Goal: Information Seeking & Learning: Check status

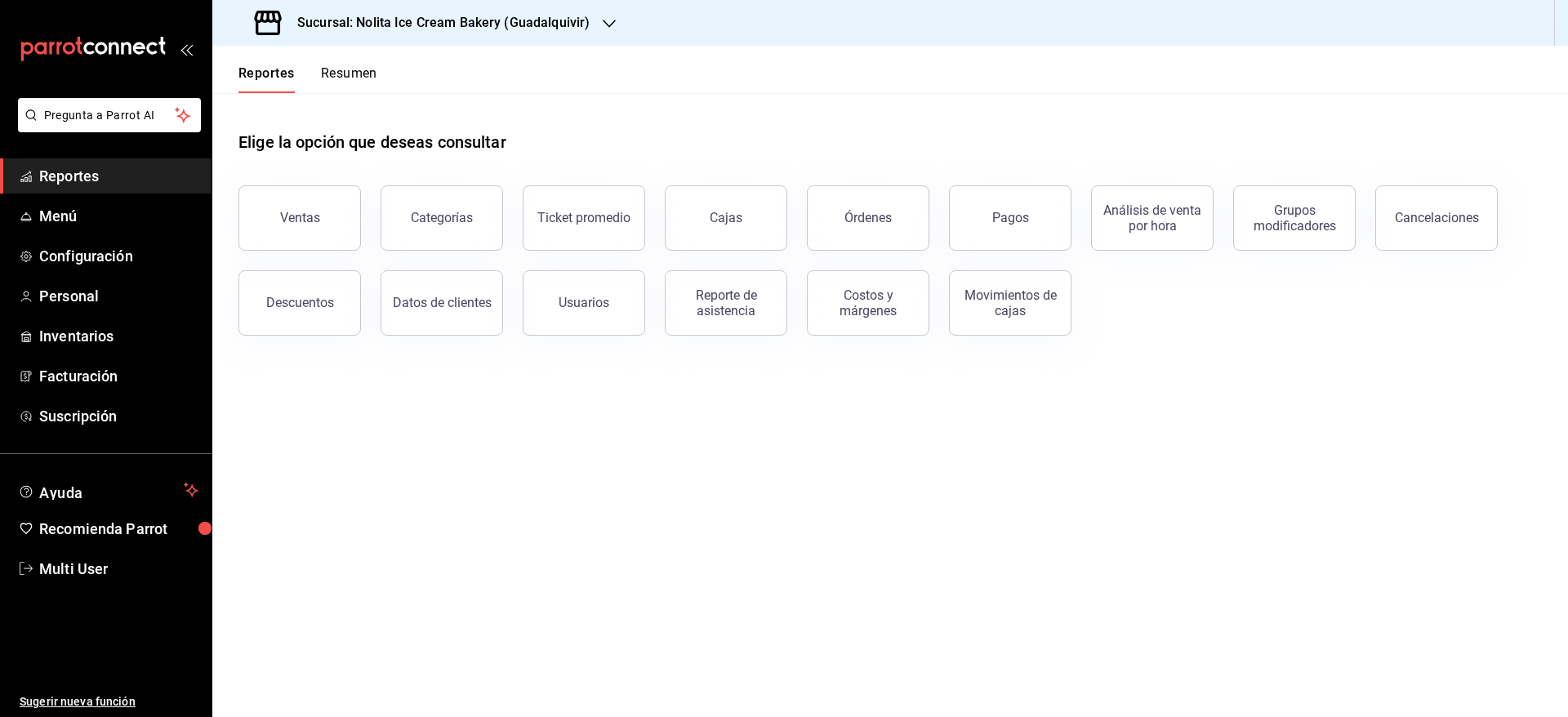
click at [359, 81] on button "Resumen" at bounding box center [349, 79] width 57 height 28
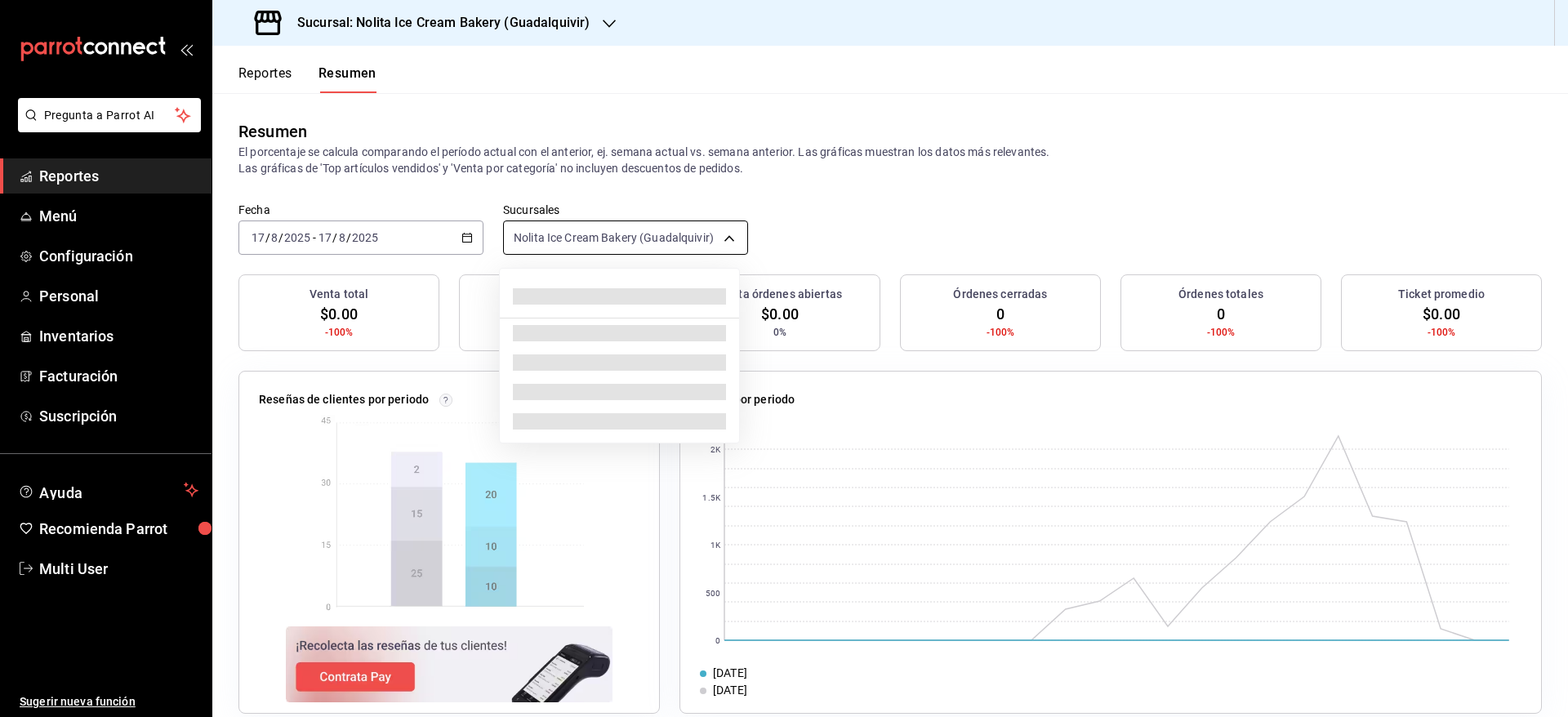
click at [612, 232] on body "Pregunta a Parrot AI Reportes Menú Configuración Personal Inventarios Facturaci…" at bounding box center [784, 358] width 1568 height 717
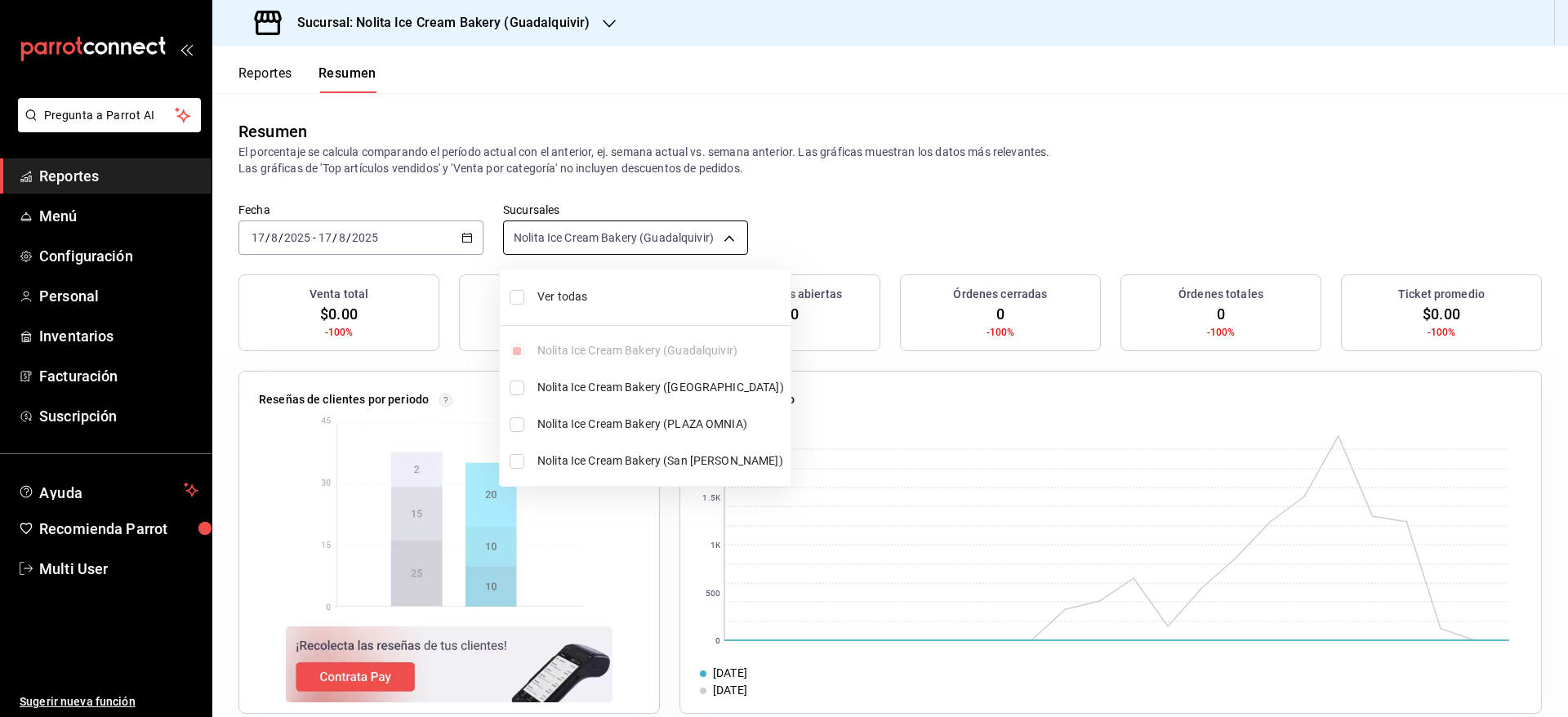
click at [612, 232] on div at bounding box center [784, 358] width 1568 height 717
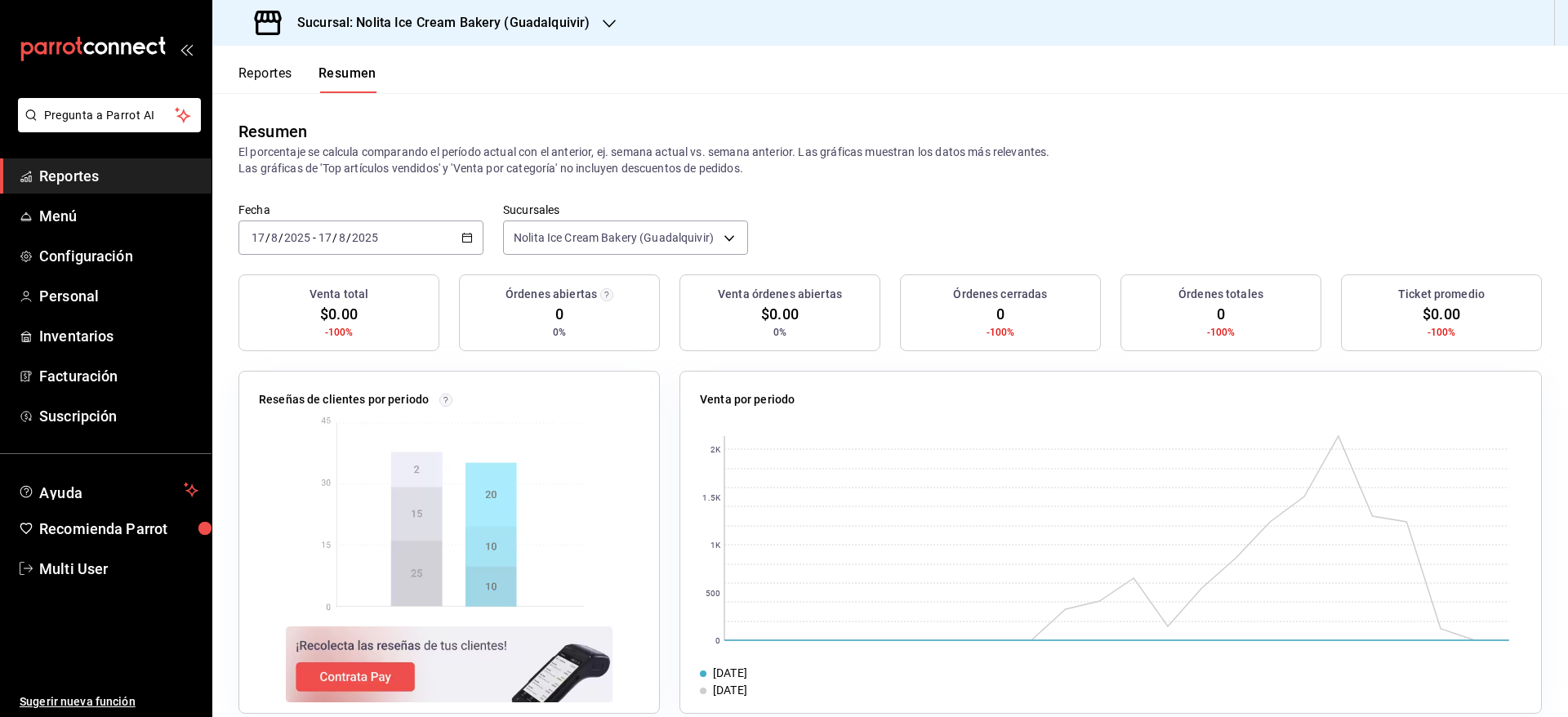
click at [387, 244] on div "[DATE] [DATE] - [DATE] [DATE]" at bounding box center [362, 237] width 245 height 34
click at [324, 320] on span "Ayer" at bounding box center [315, 324] width 126 height 17
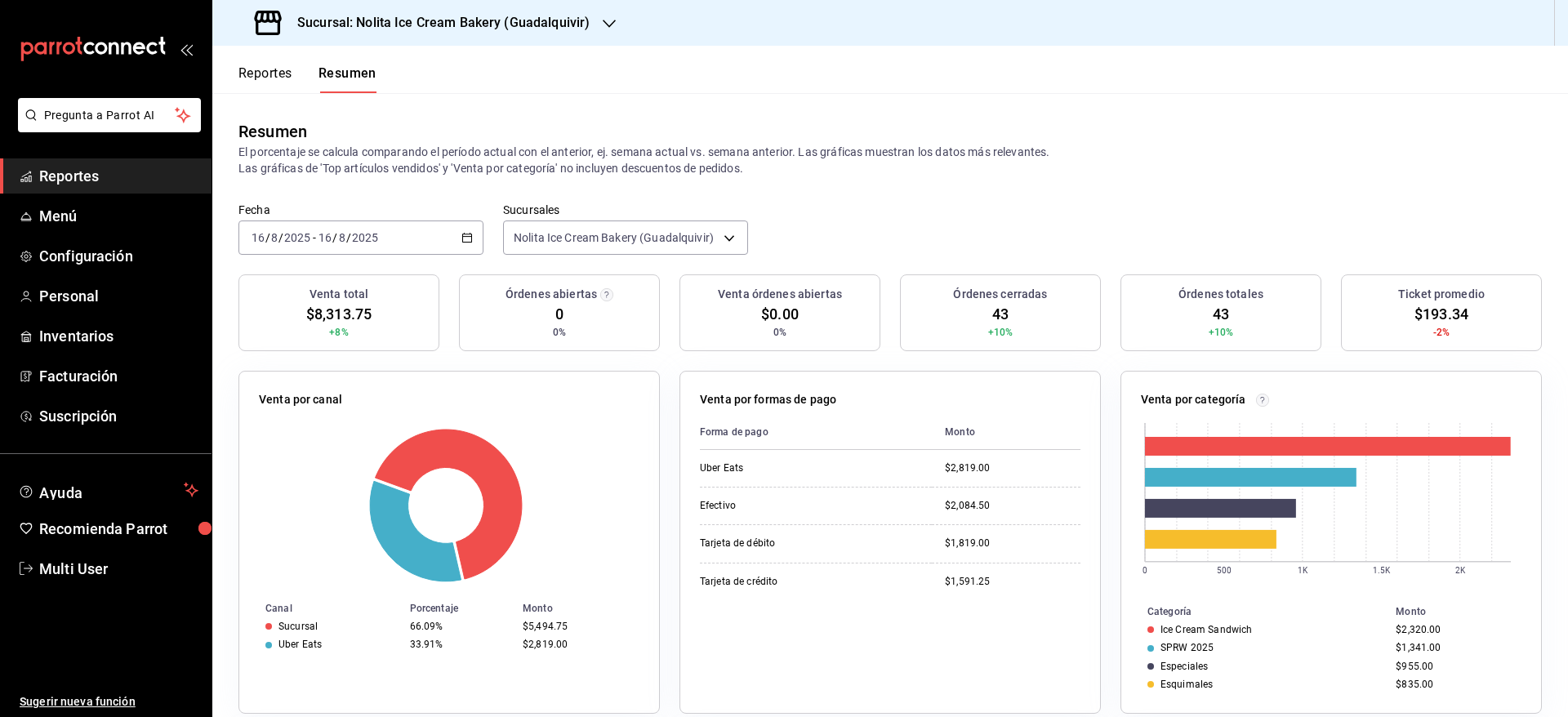
scroll to position [386, 0]
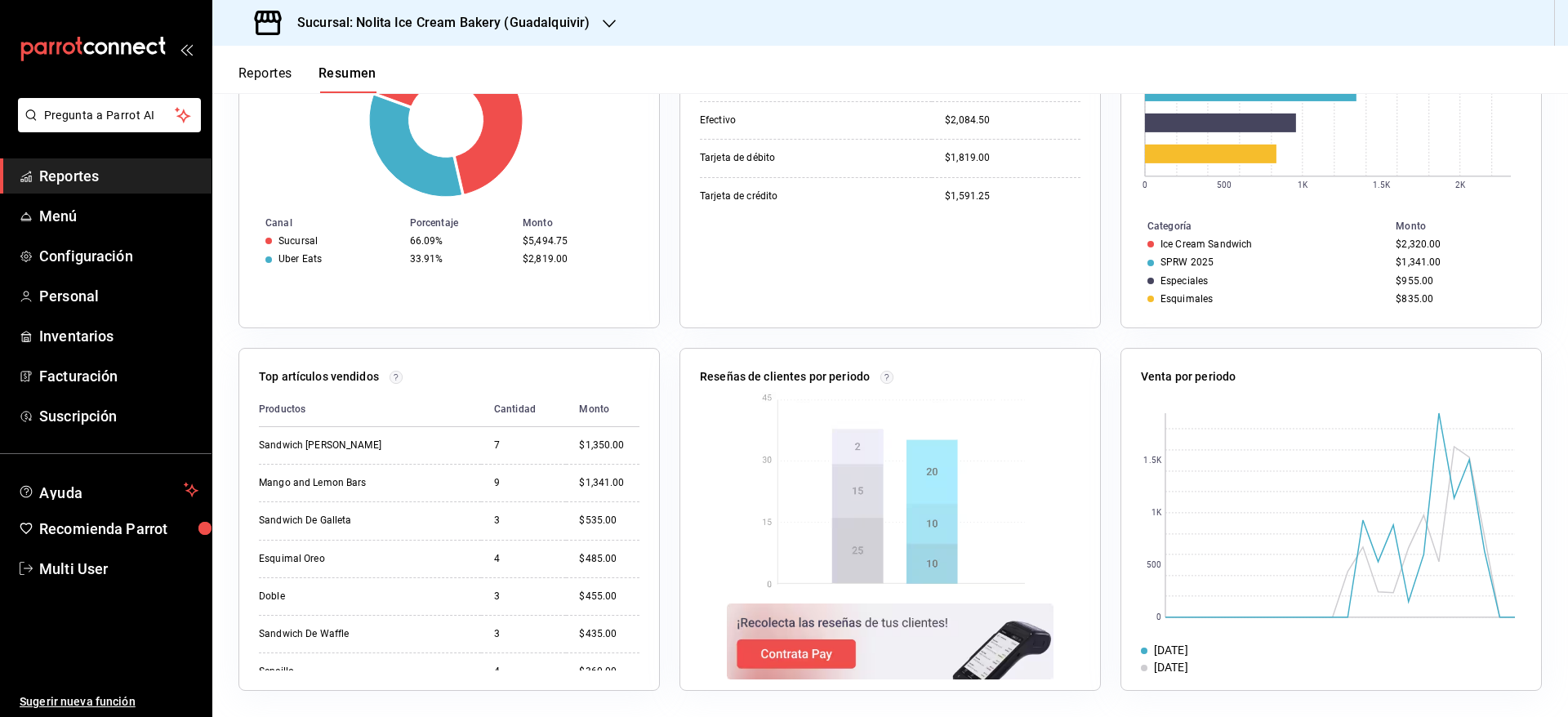
click at [520, 21] on h3 "Sucursal: Nolita Ice Cream Bakery (Guadalquivir)" at bounding box center [437, 22] width 306 height 20
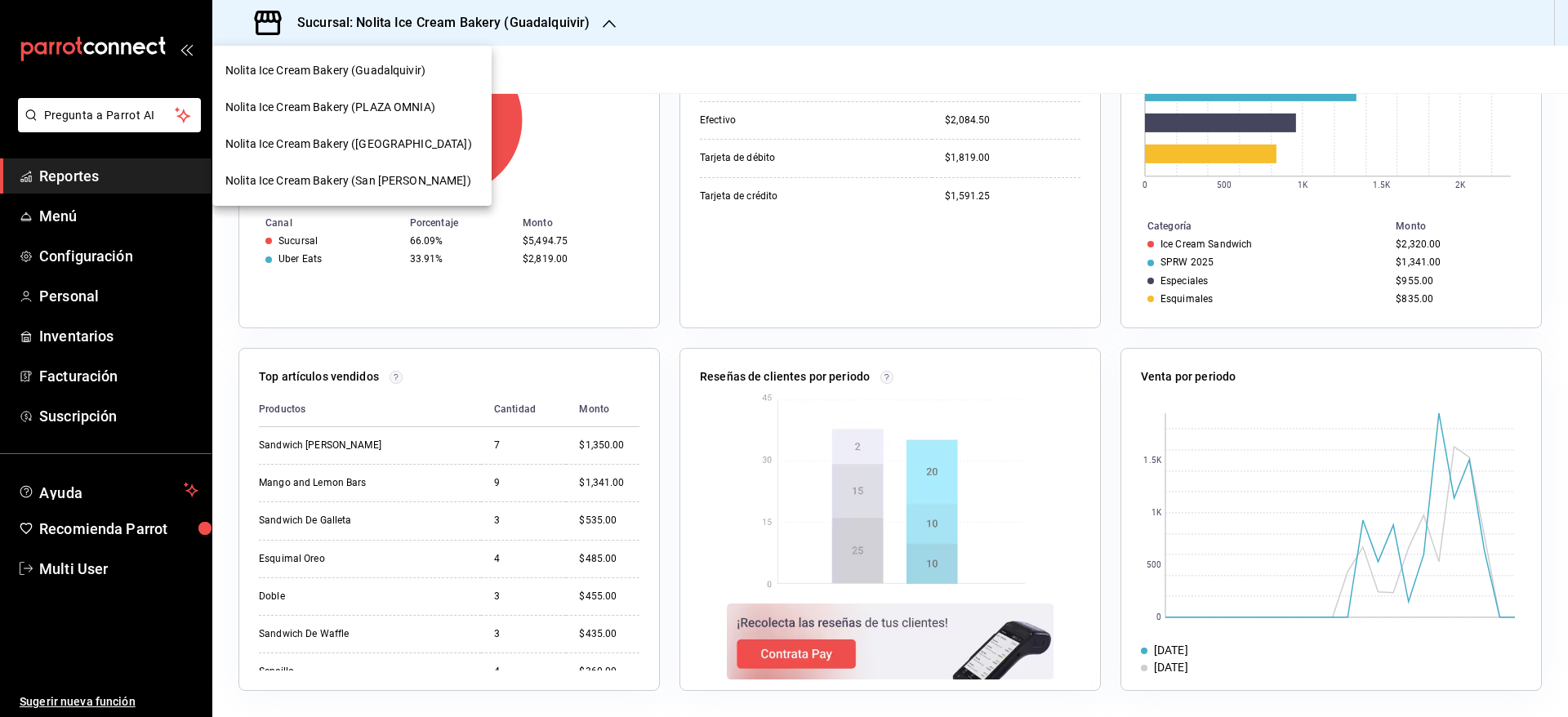
click at [429, 142] on span "Nolita Ice Cream Bakery ([GEOGRAPHIC_DATA])" at bounding box center [348, 144] width 246 height 17
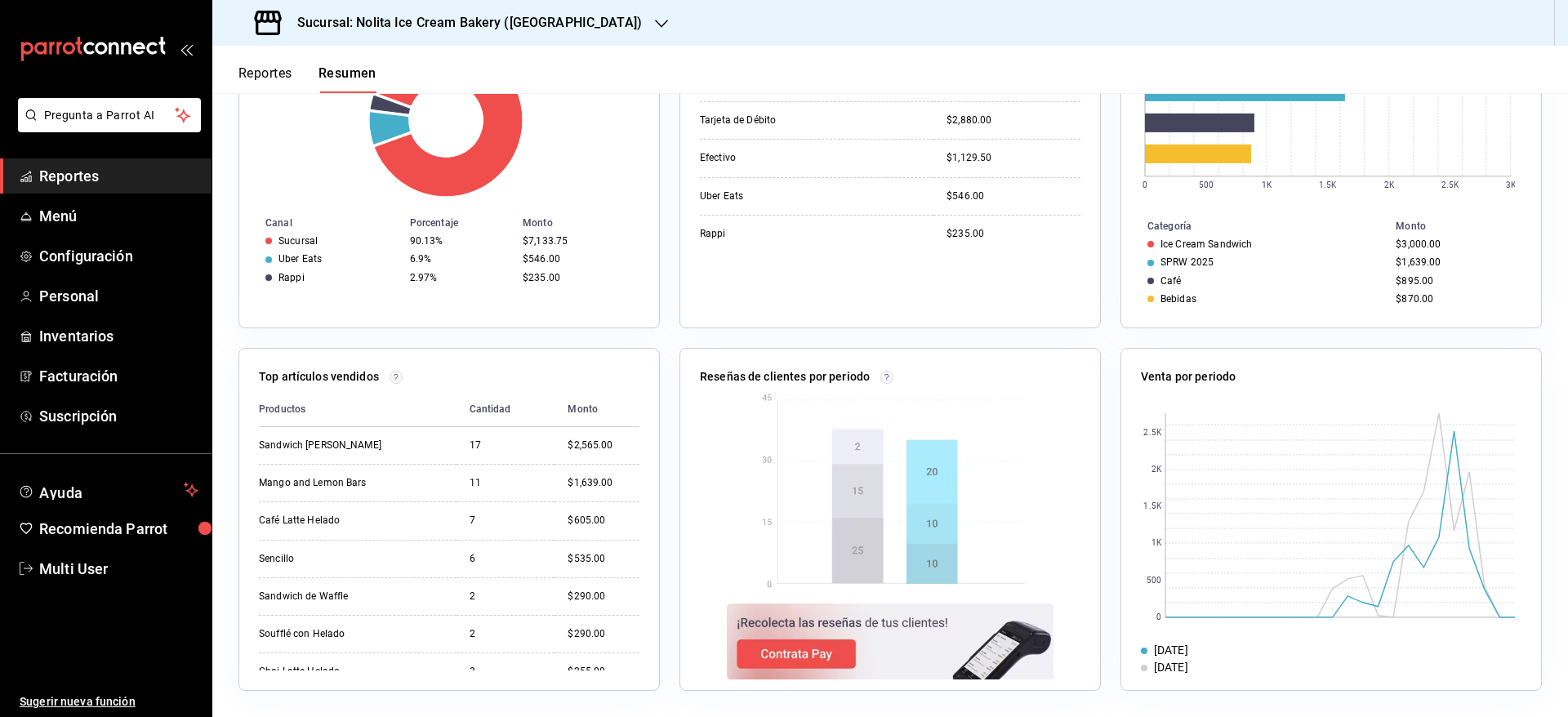
scroll to position [0, 0]
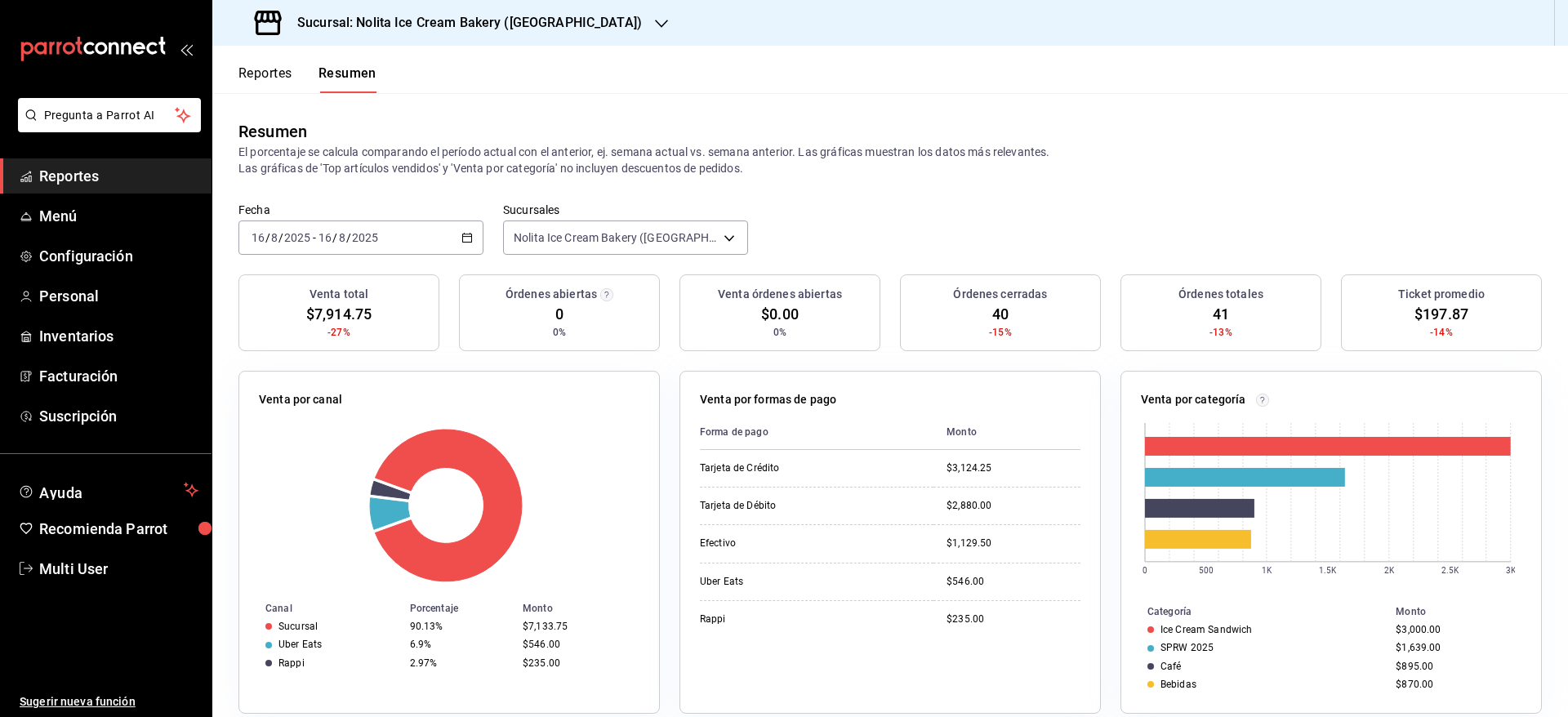
click at [373, 244] on input "2025" at bounding box center [365, 238] width 28 height 13
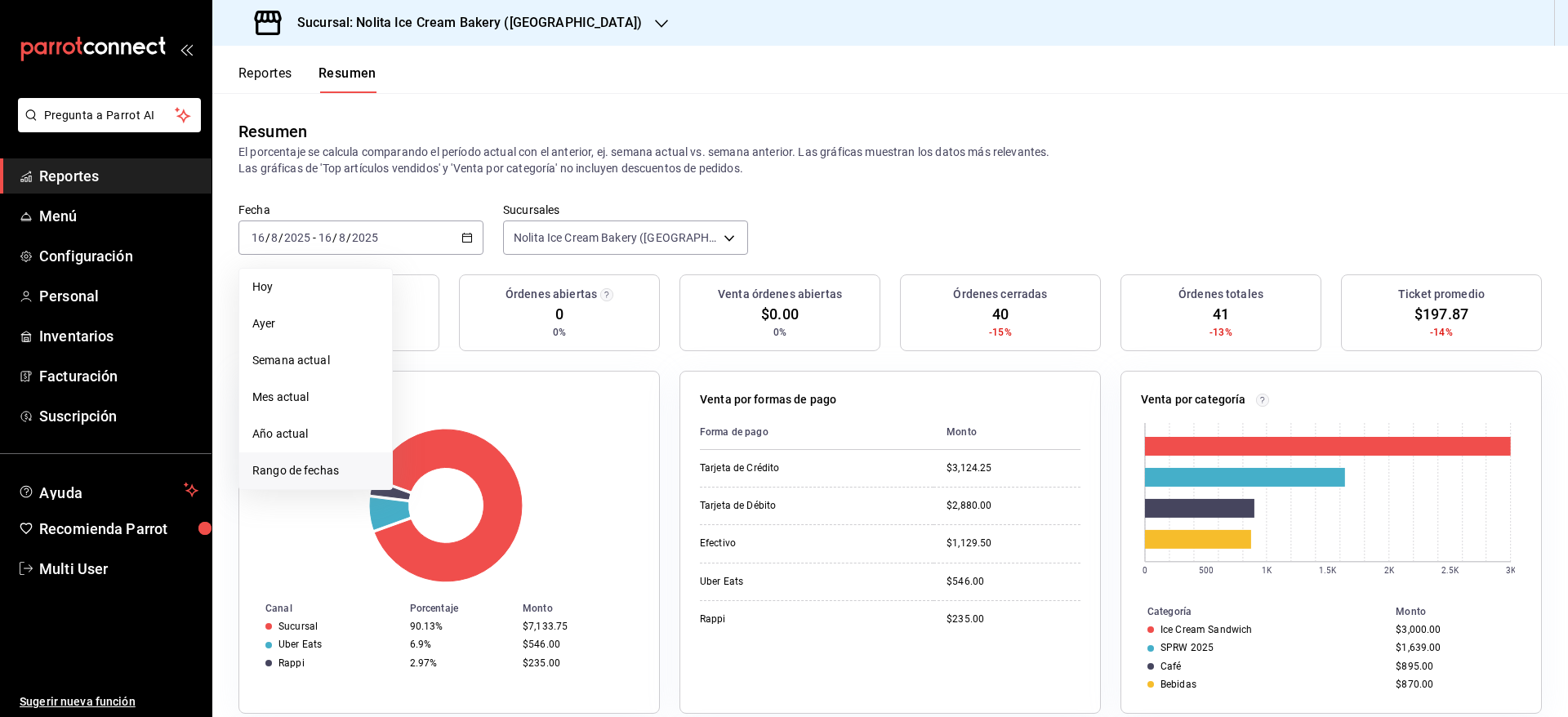
click at [301, 470] on span "Rango de fechas" at bounding box center [315, 471] width 126 height 17
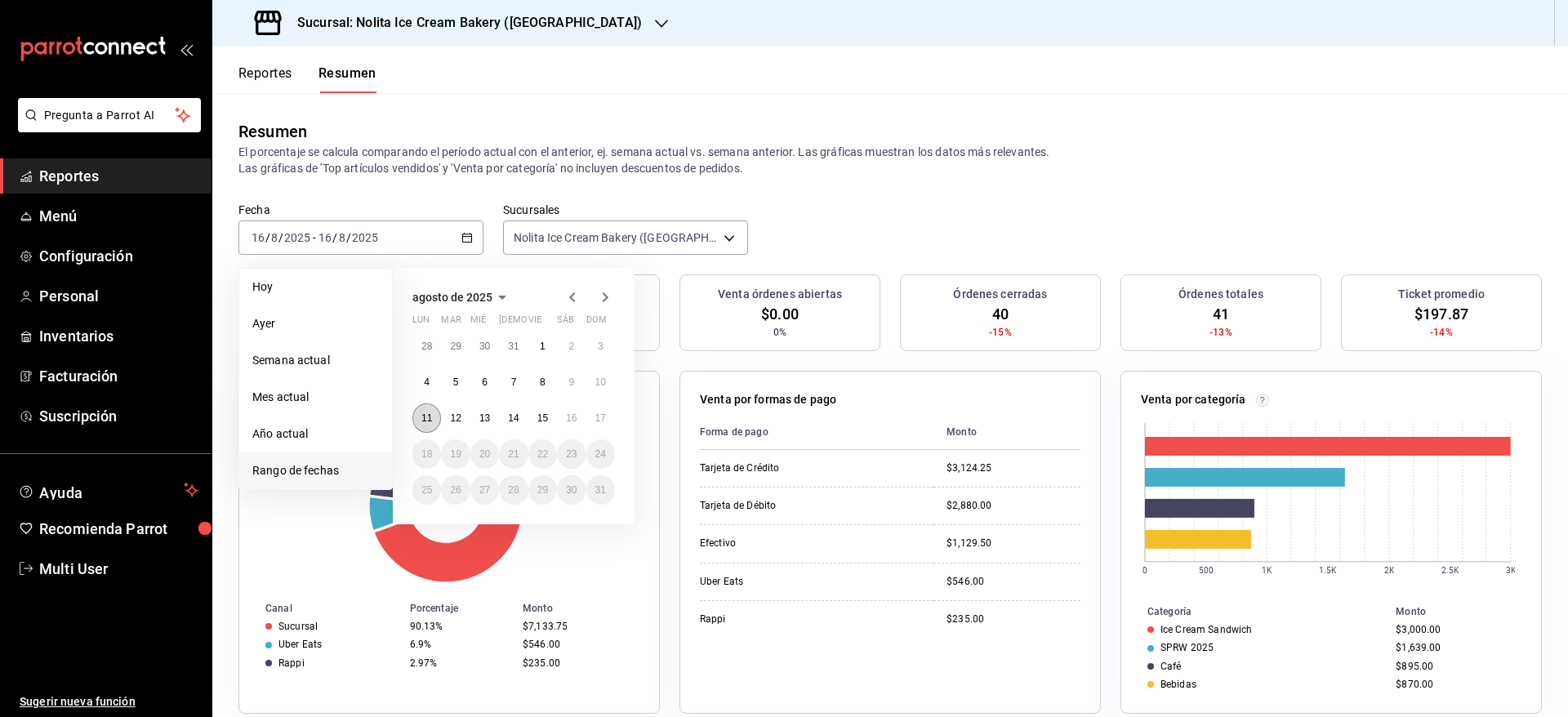
click at [429, 429] on button "11" at bounding box center [427, 418] width 29 height 30
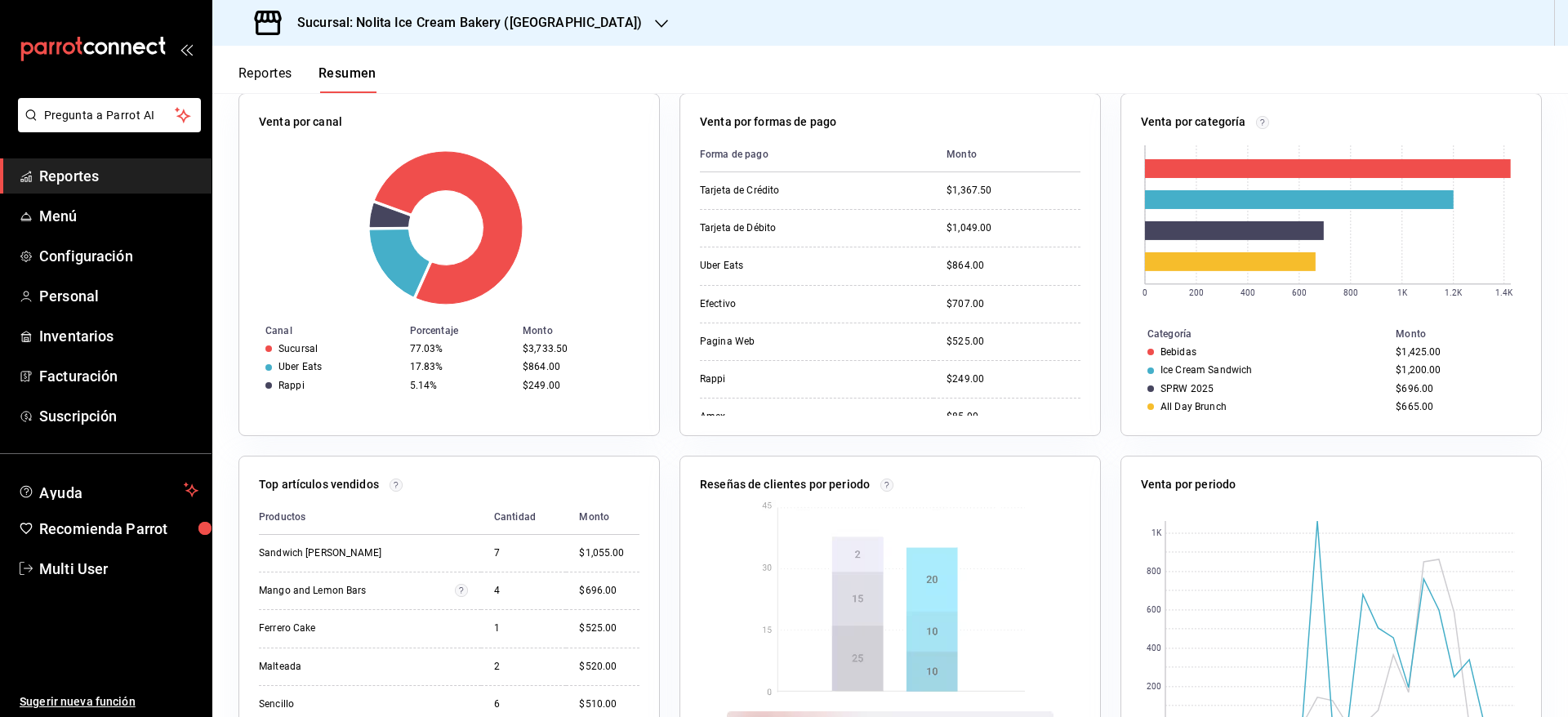
scroll to position [279, 0]
click at [1529, 468] on div "Venta total $4,846.50 +52% Órdenes abiertas 0 0% Venta órdenes abiertas $0.00 0…" at bounding box center [889, 410] width 1355 height 829
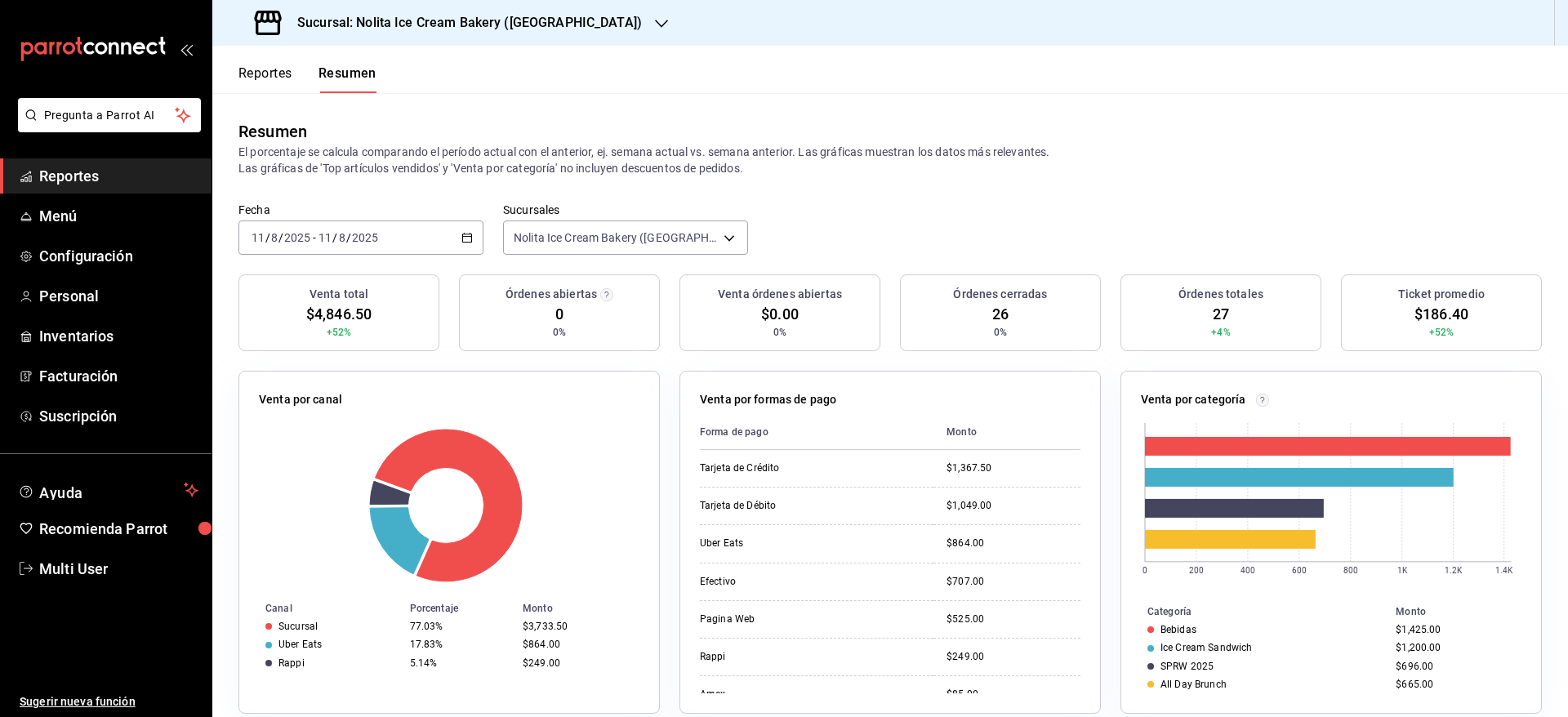
click at [379, 239] on div "[DATE] [DATE]" at bounding box center [348, 238] width 64 height 13
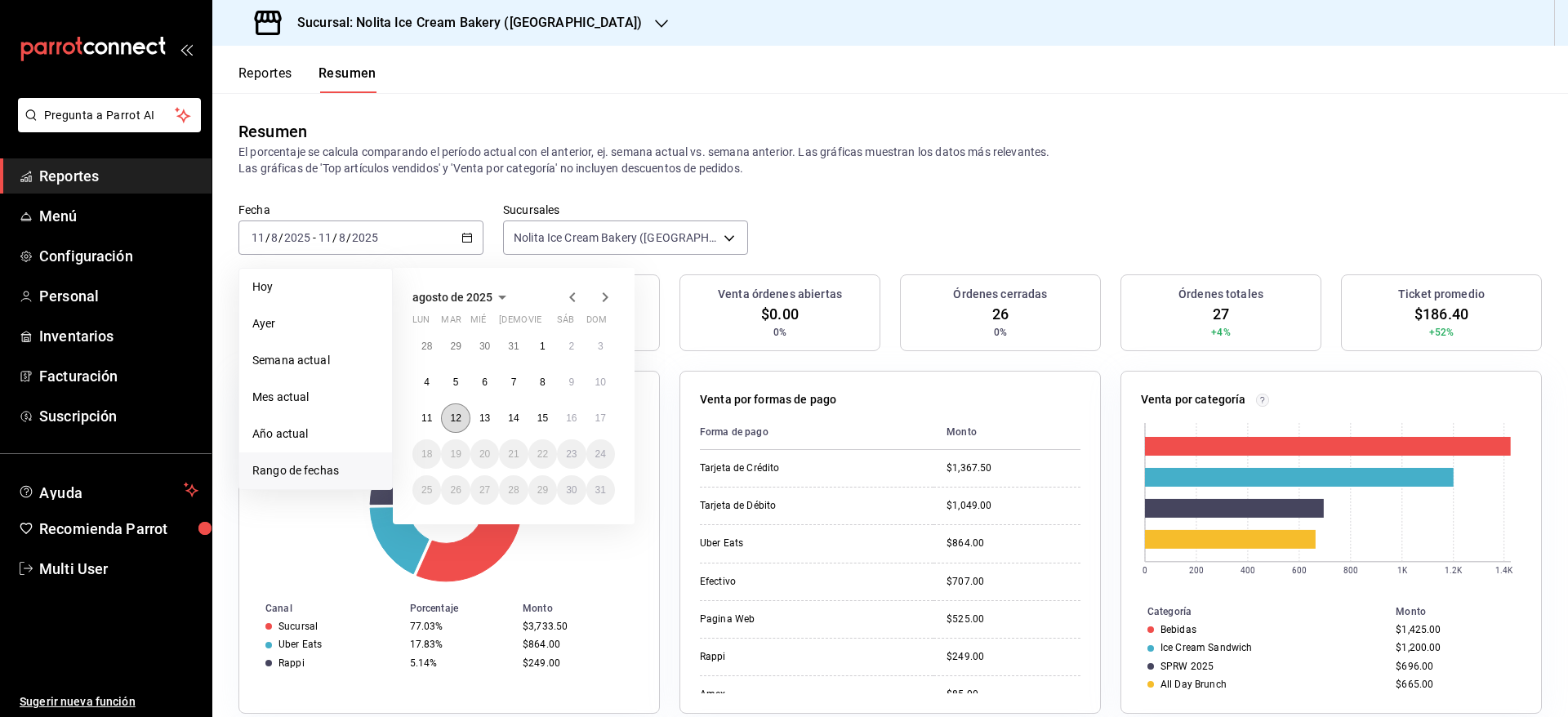
click at [460, 418] on abbr "12" at bounding box center [455, 418] width 10 height 11
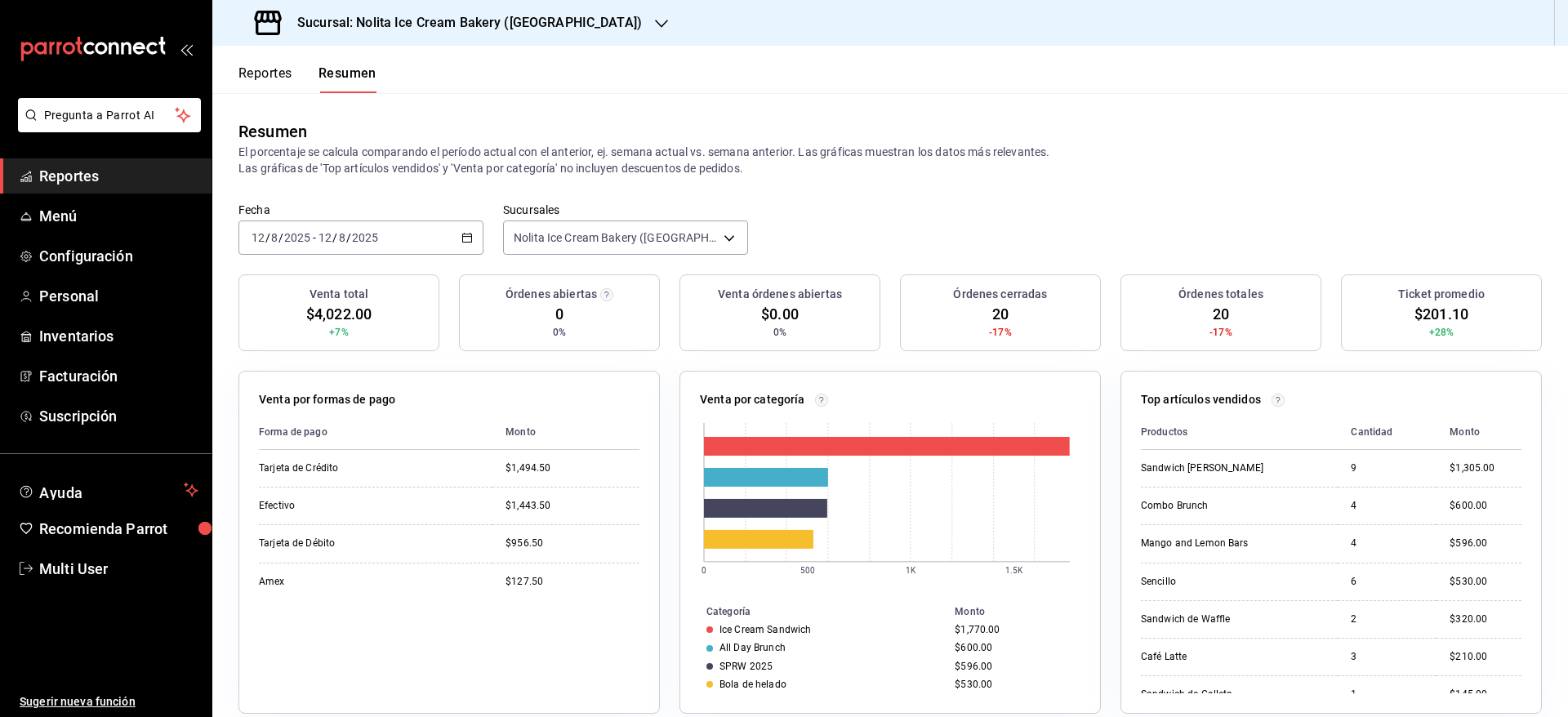
click at [414, 247] on div "[DATE] [DATE] - [DATE] [DATE]" at bounding box center [362, 237] width 245 height 34
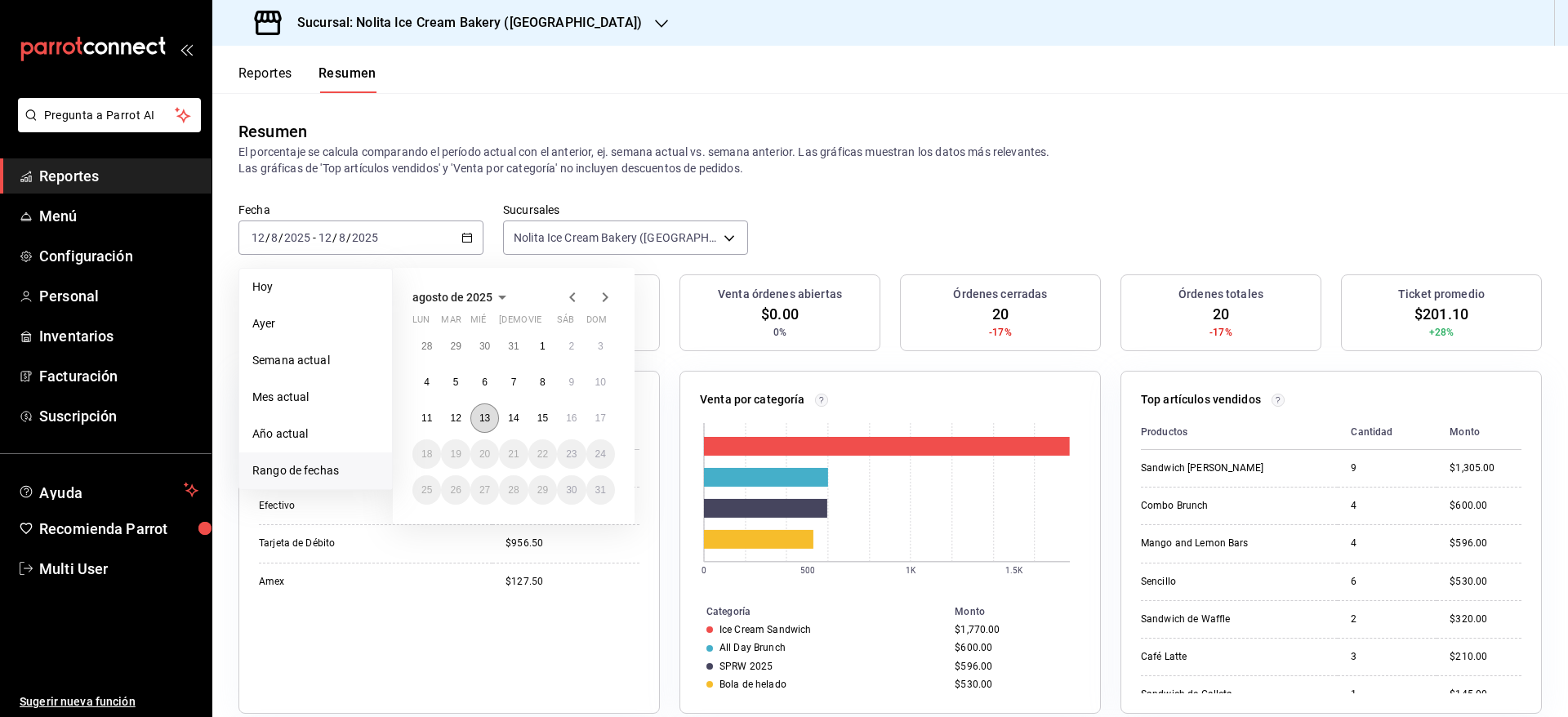
click at [489, 417] on abbr "13" at bounding box center [484, 418] width 10 height 11
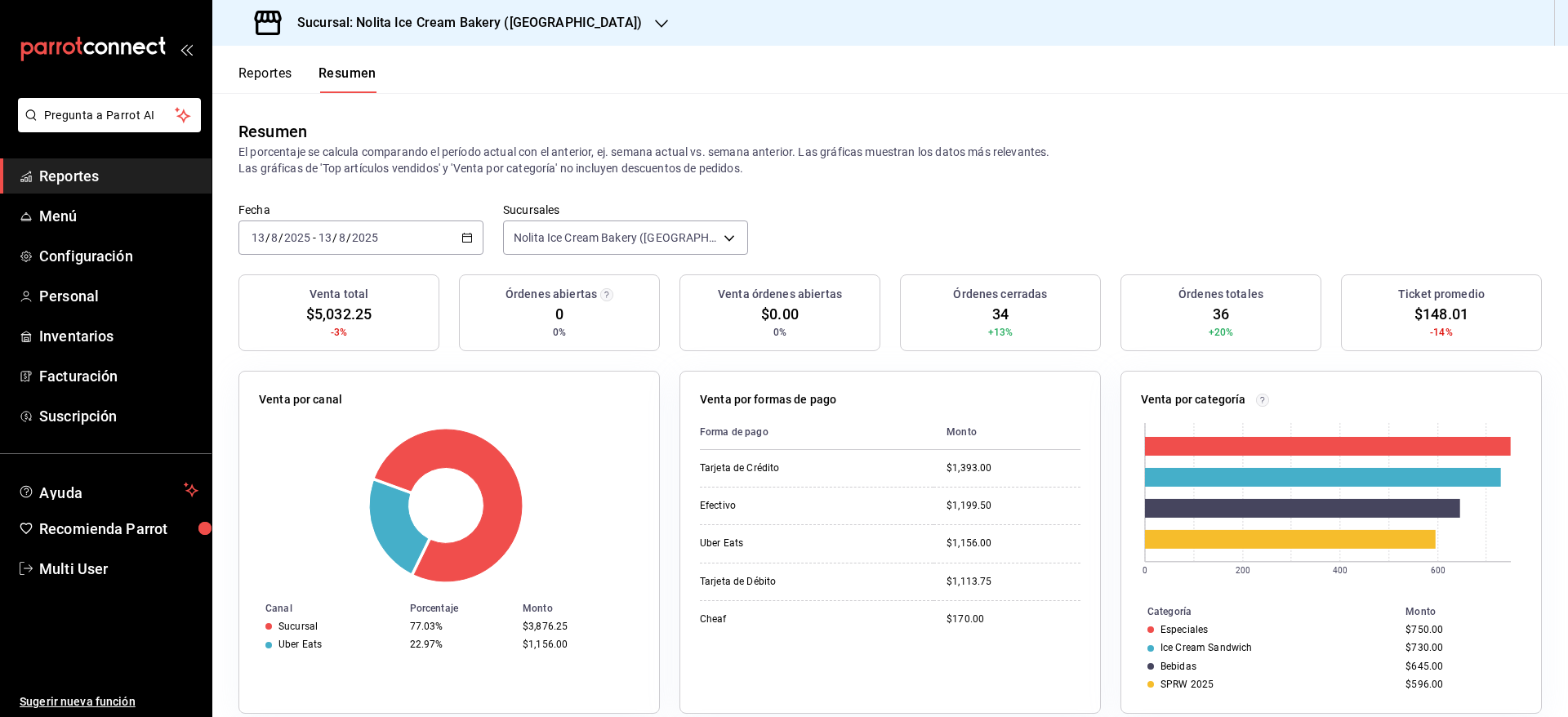
click at [434, 235] on div "[DATE] [DATE] - [DATE] [DATE]" at bounding box center [362, 237] width 245 height 34
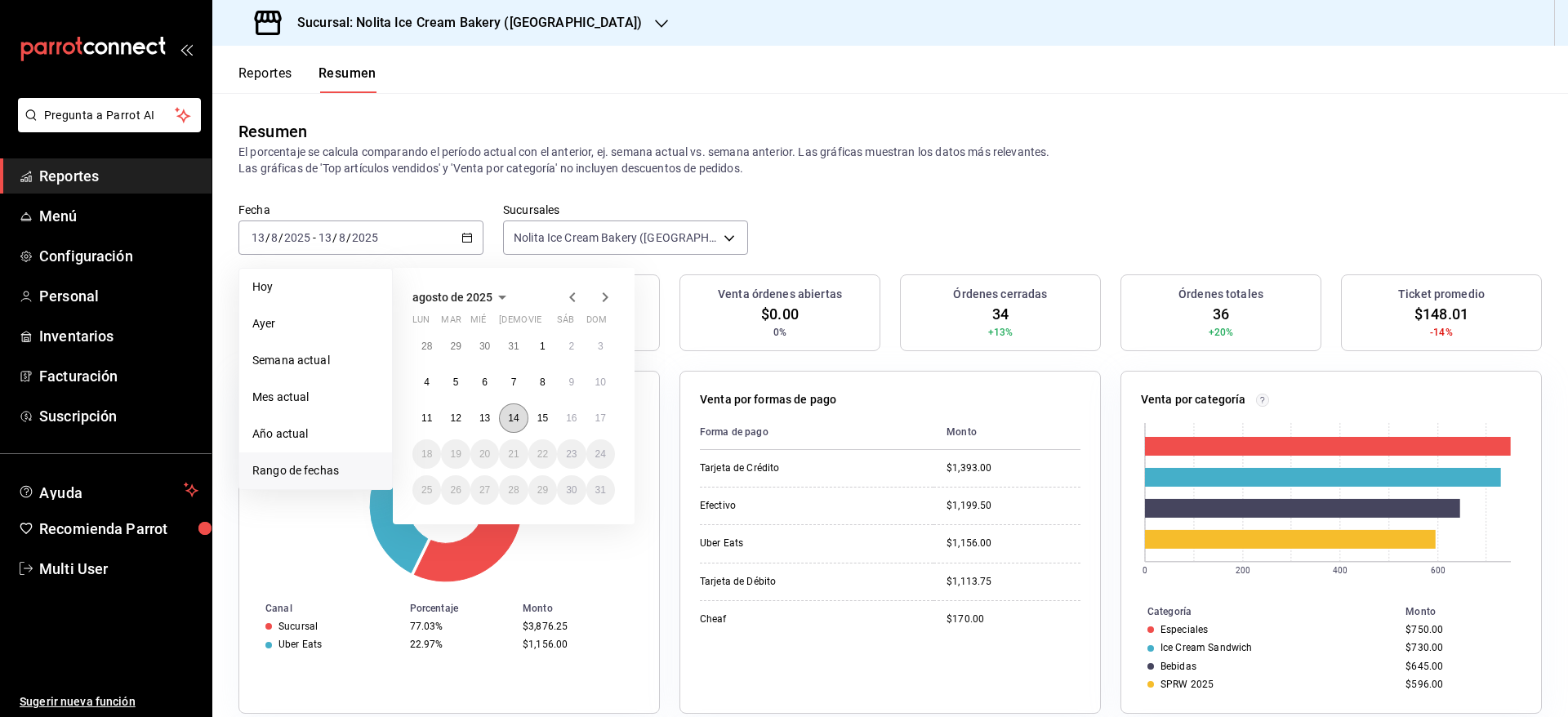
click at [526, 425] on button "14" at bounding box center [513, 418] width 29 height 30
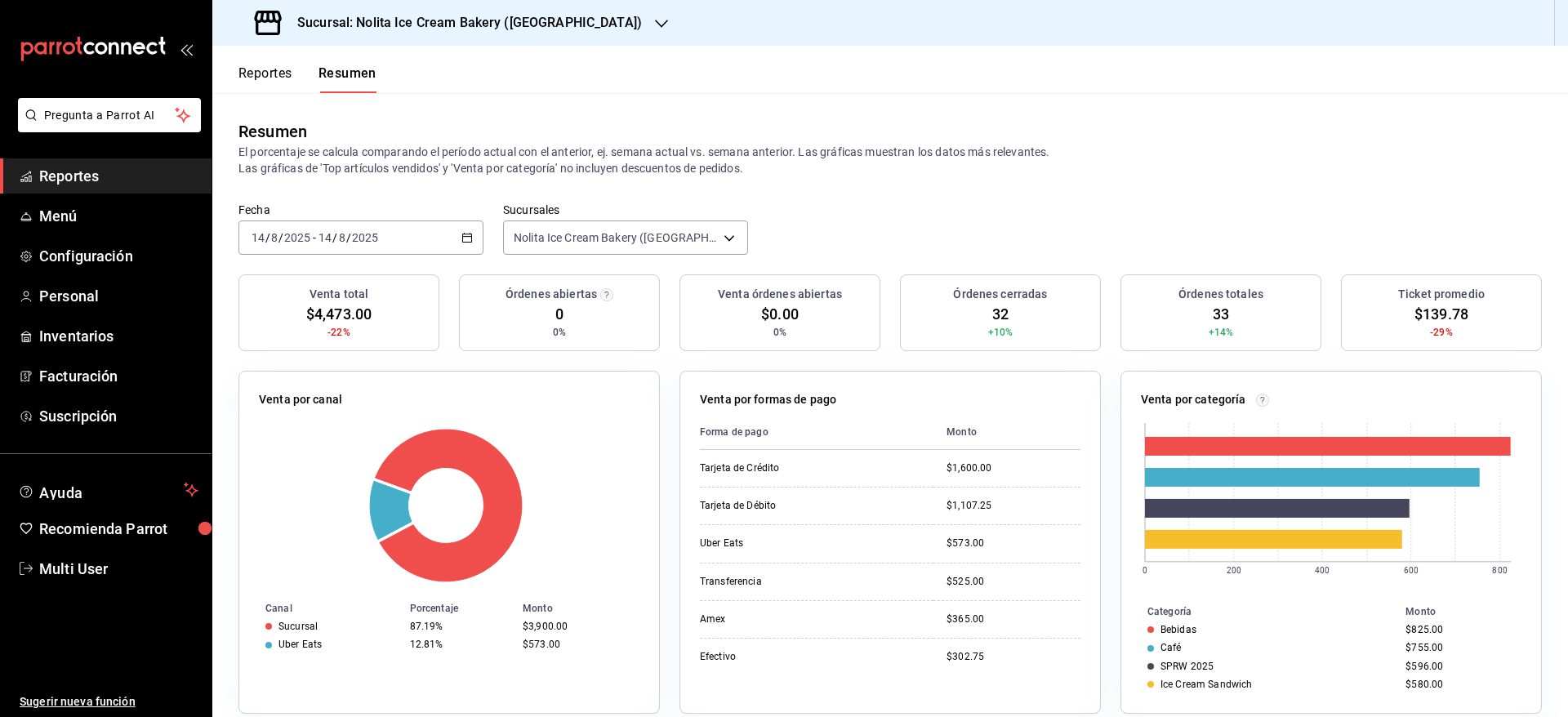
click at [412, 237] on div "[DATE] [DATE] - [DATE] [DATE]" at bounding box center [362, 237] width 245 height 34
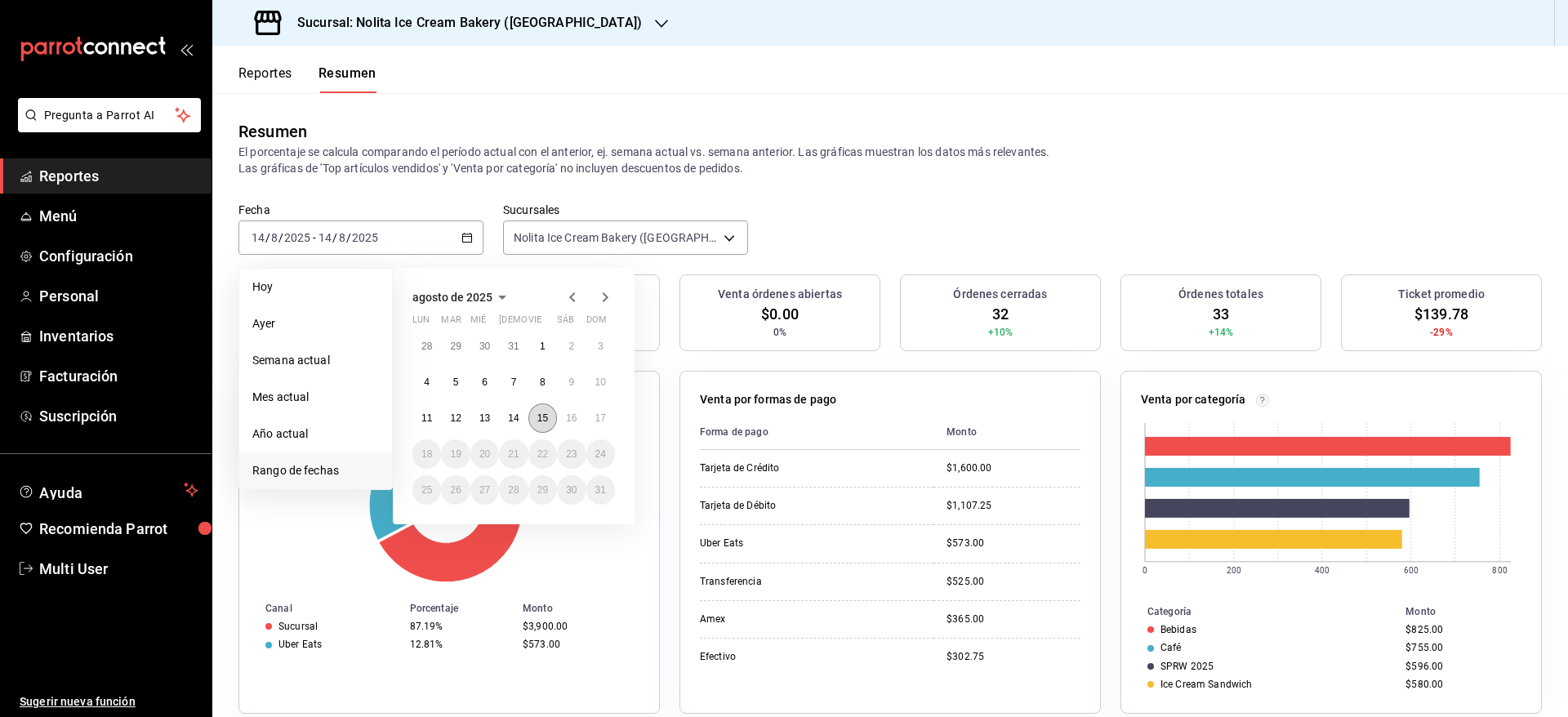
click at [545, 420] on abbr "15" at bounding box center [542, 418] width 10 height 11
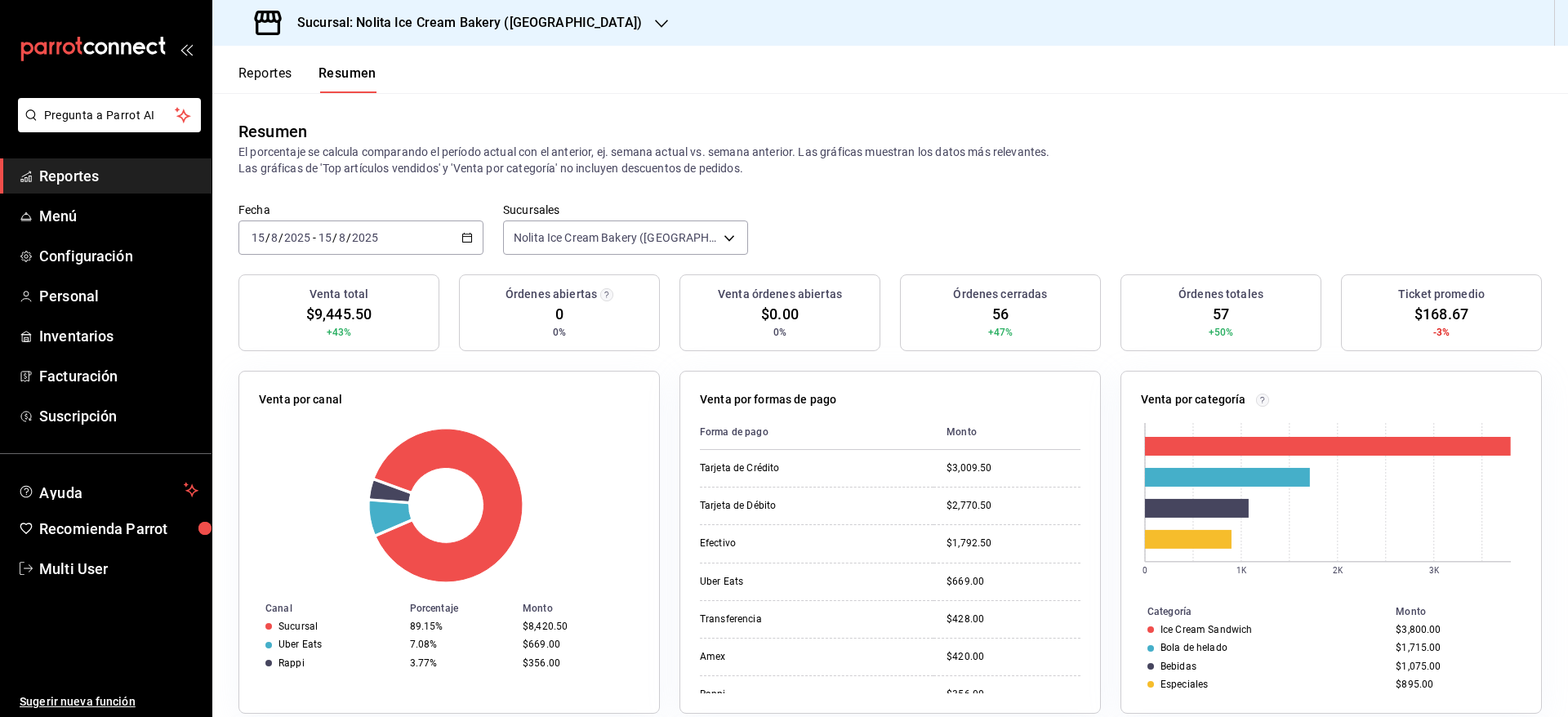
click at [393, 231] on div "[DATE] [DATE] - [DATE] [DATE]" at bounding box center [362, 237] width 245 height 34
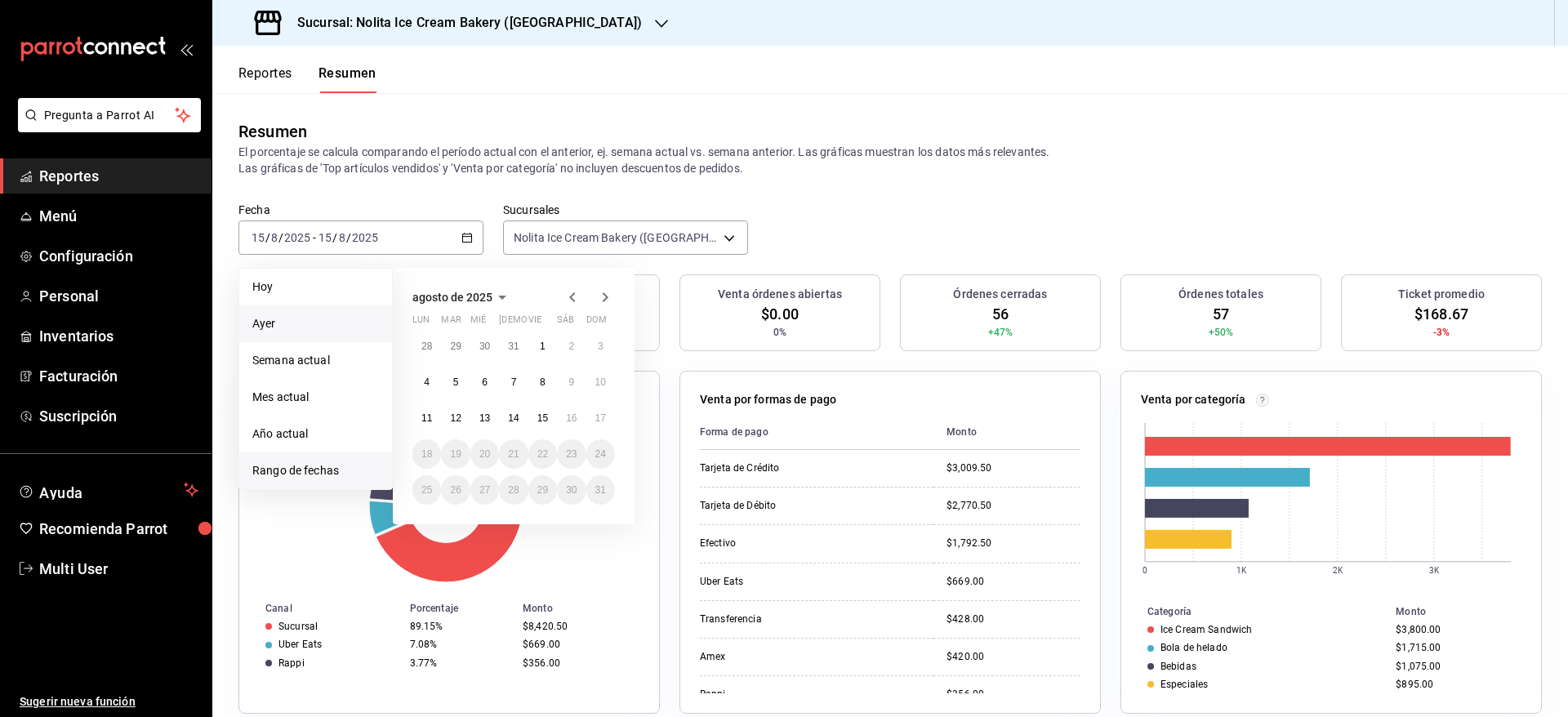
click at [310, 331] on span "Ayer" at bounding box center [315, 324] width 126 height 17
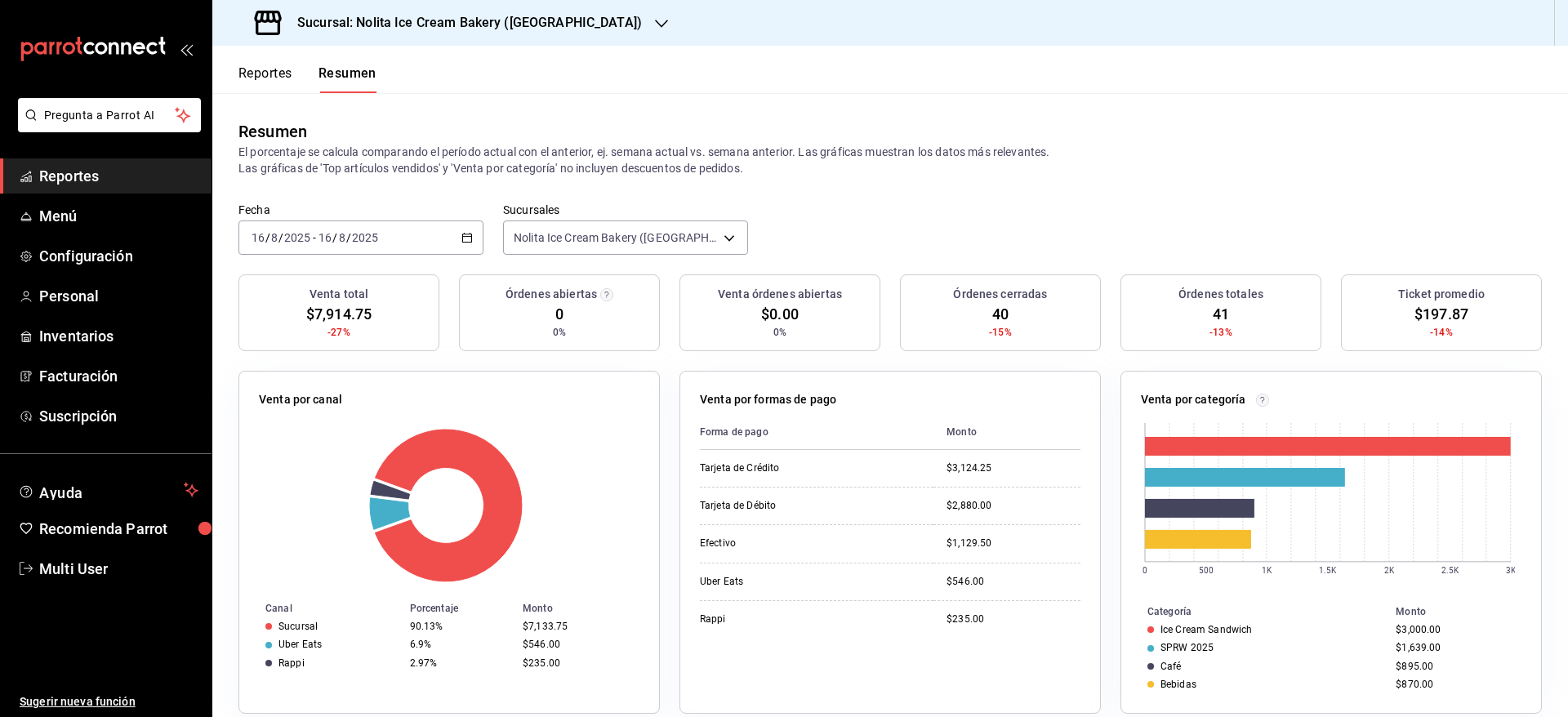
click at [389, 241] on div "[DATE] [DATE] - [DATE] [DATE]" at bounding box center [362, 237] width 245 height 34
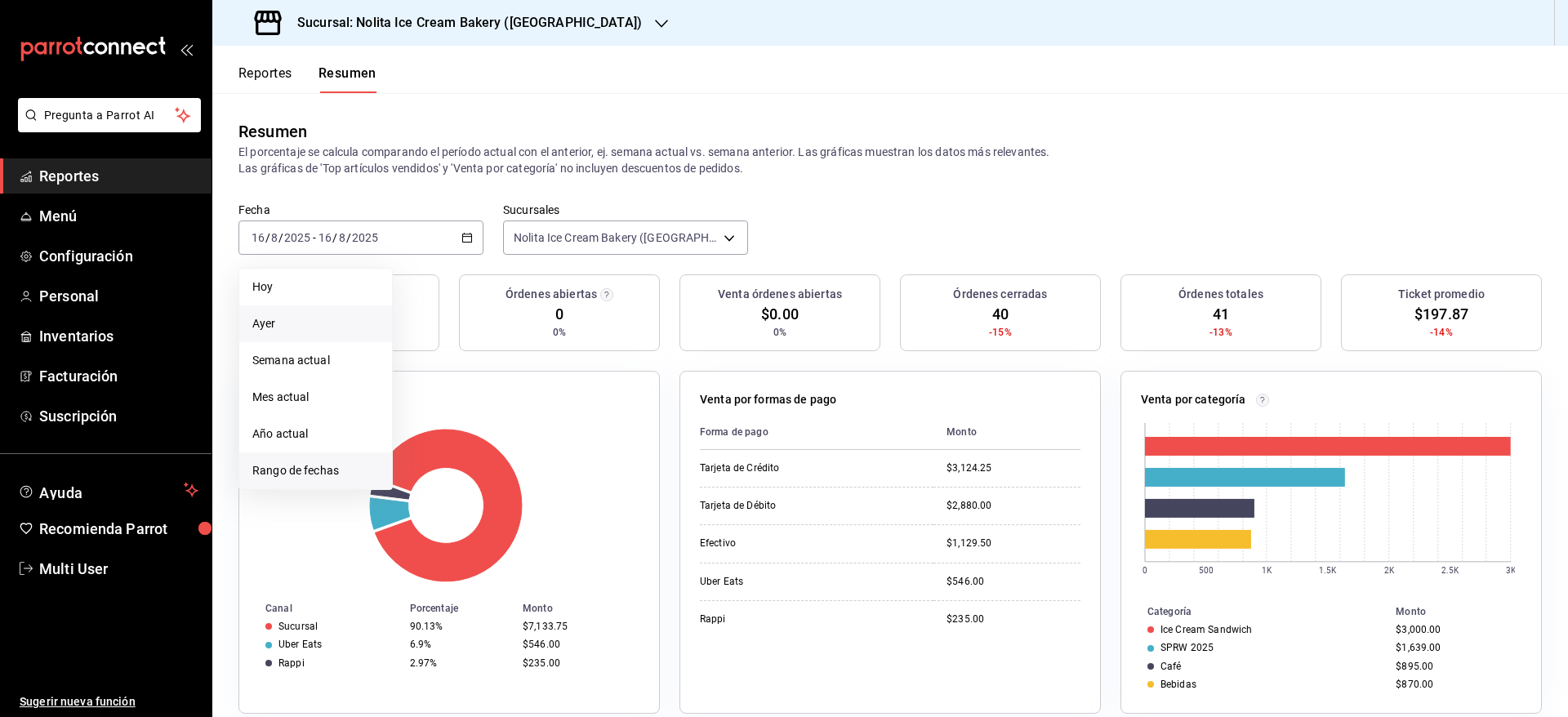
click at [301, 470] on span "Rango de fechas" at bounding box center [315, 471] width 126 height 17
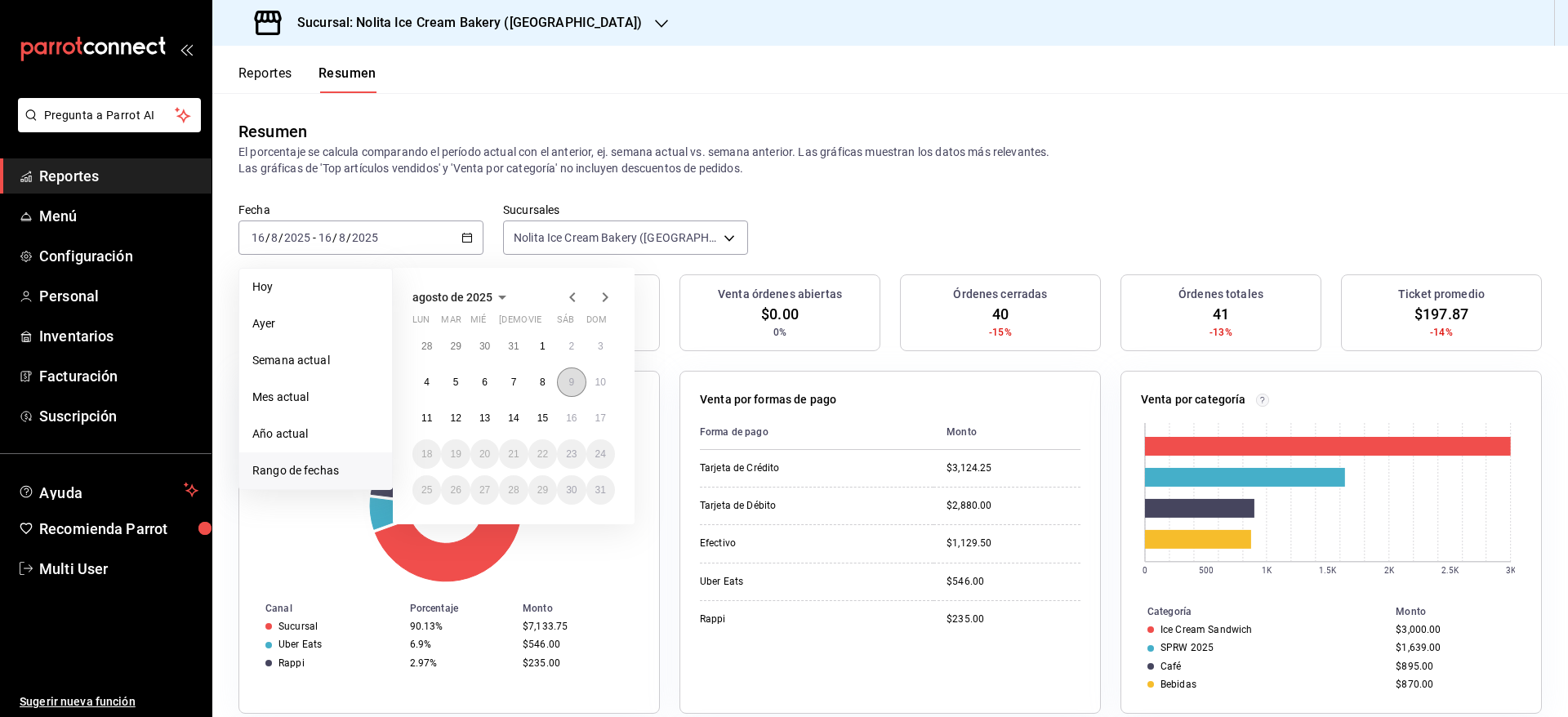
click at [575, 381] on button "9" at bounding box center [571, 382] width 29 height 30
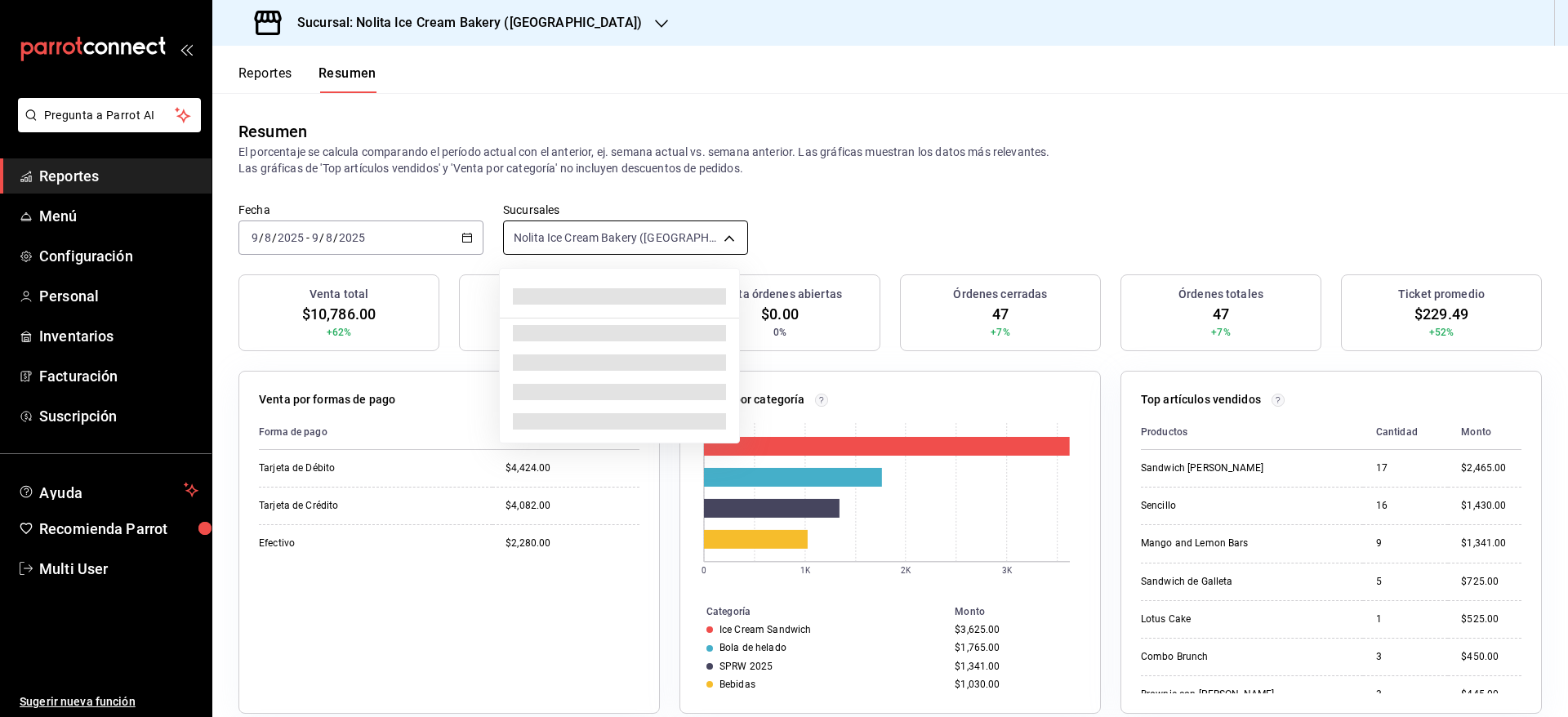
click at [563, 247] on body "Pregunta a Parrot AI Reportes Menú Configuración Personal Inventarios Facturaci…" at bounding box center [784, 358] width 1568 height 717
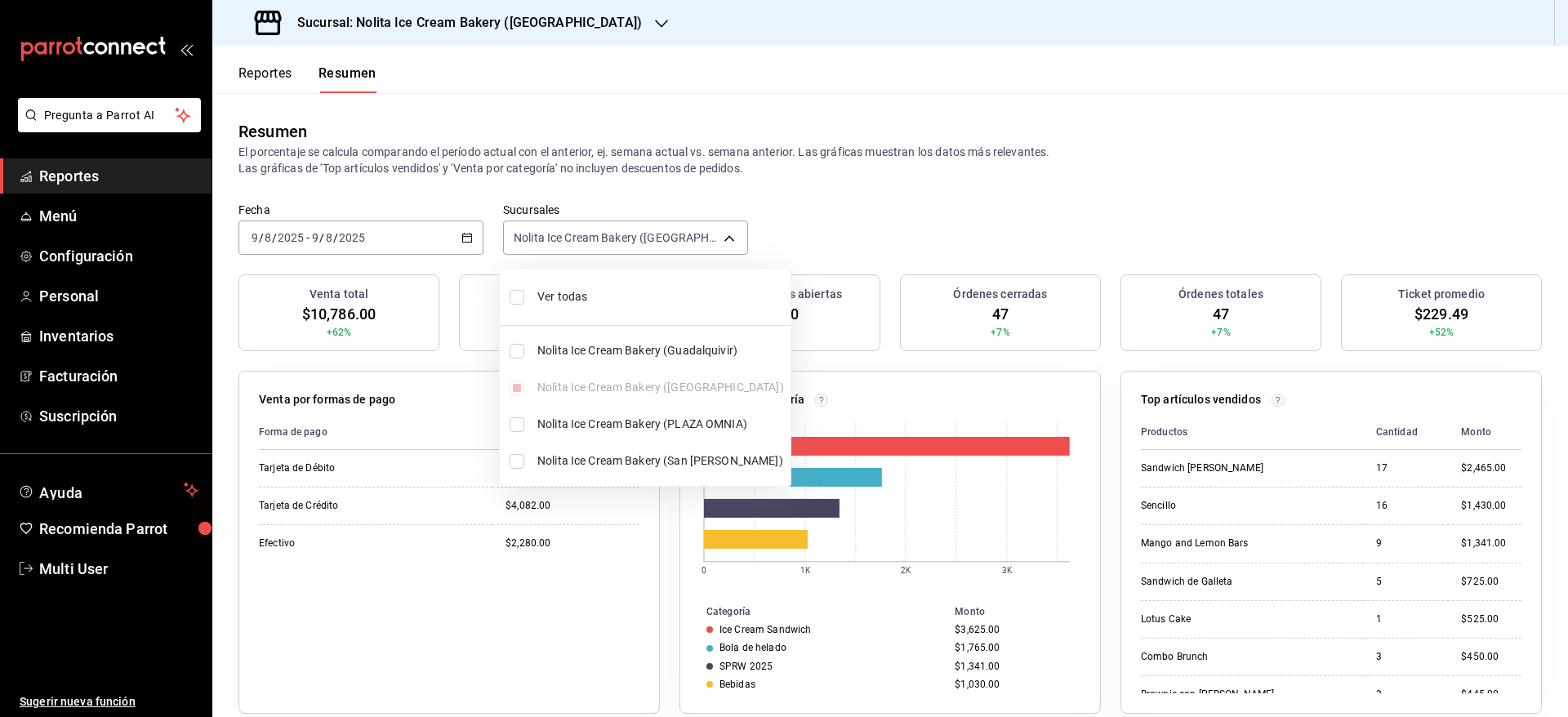
click at [561, 289] on span "Ver todas" at bounding box center [660, 297] width 246 height 17
type input "[object Object],[object Object],[object Object],[object Object]"
checkbox input "true"
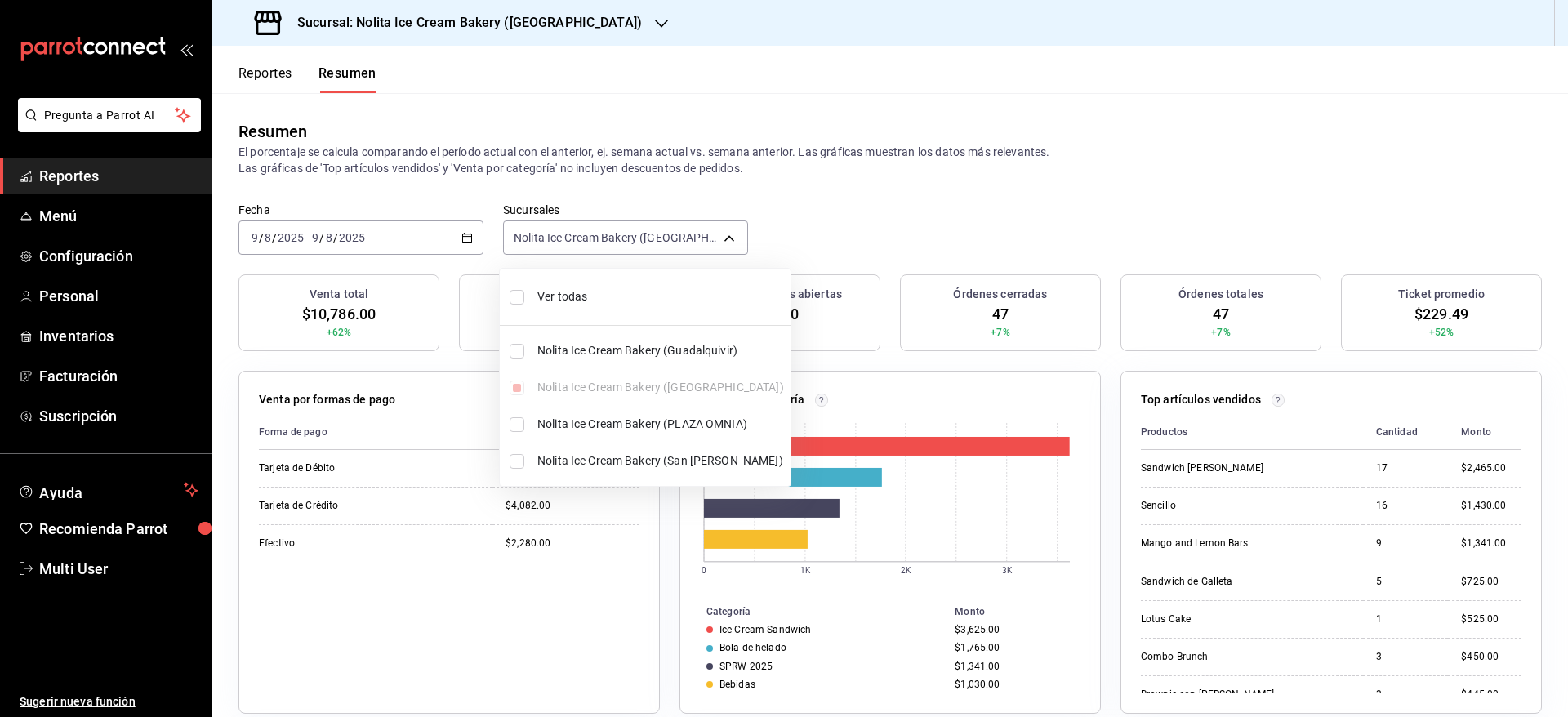
checkbox input "true"
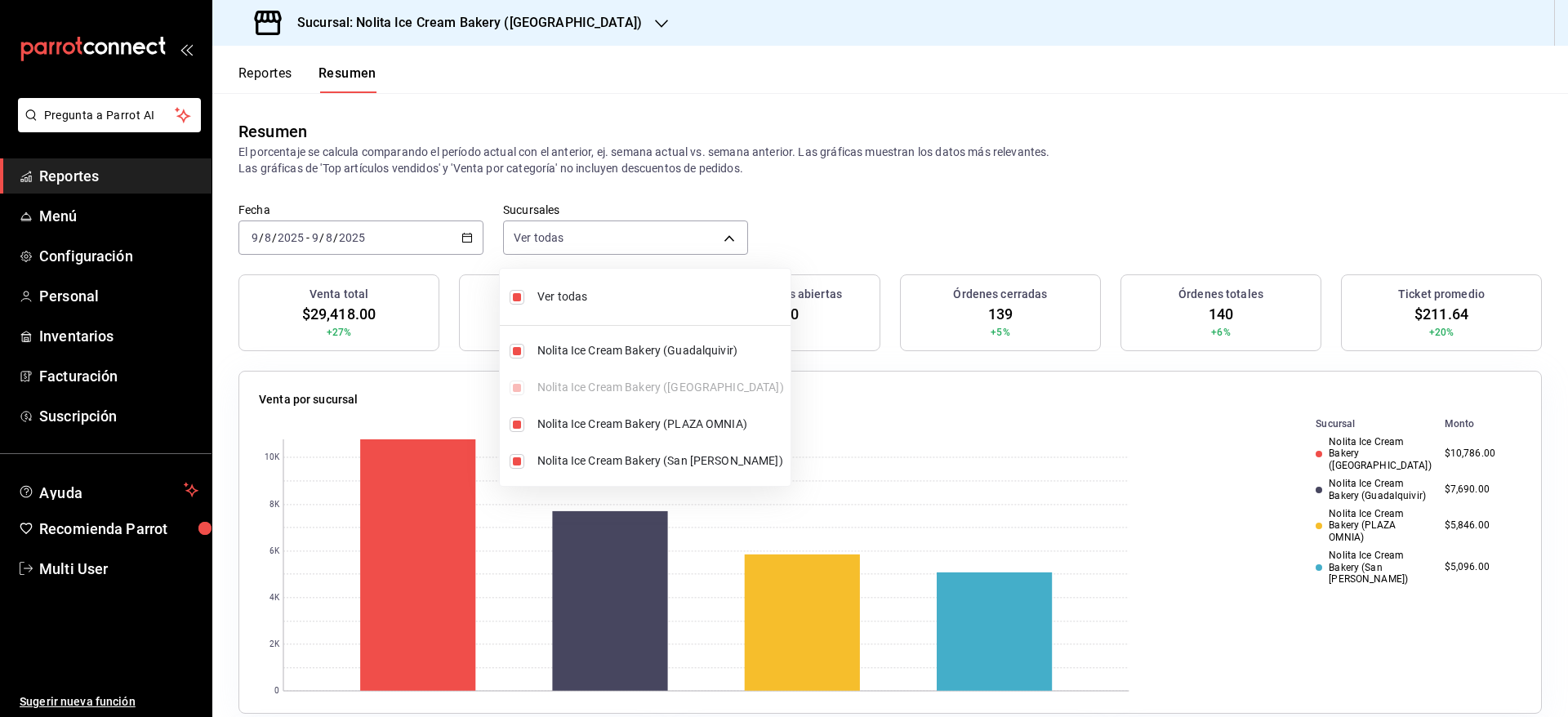
click at [1237, 195] on div at bounding box center [784, 358] width 1568 height 717
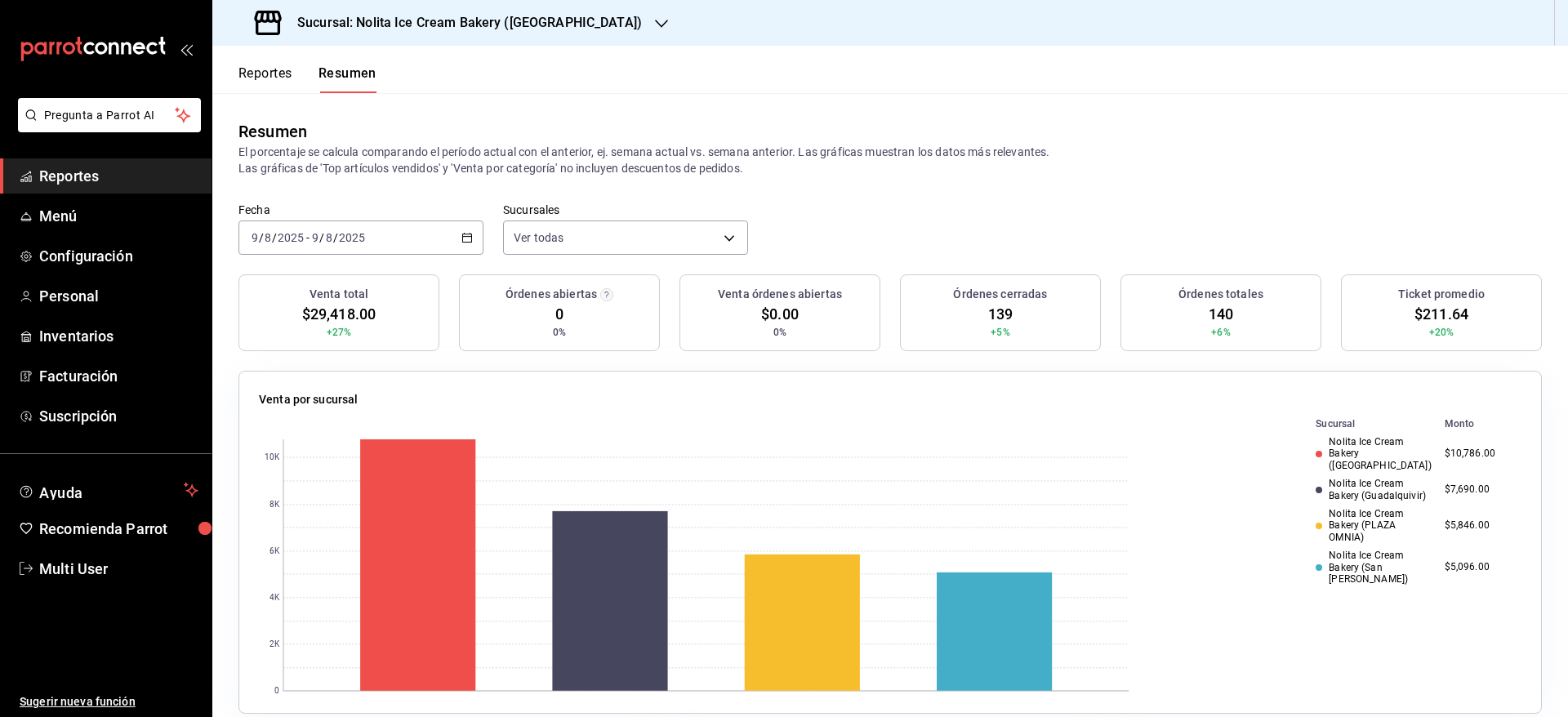
click at [387, 234] on div "[DATE] [DATE] - [DATE] [DATE]" at bounding box center [362, 237] width 245 height 34
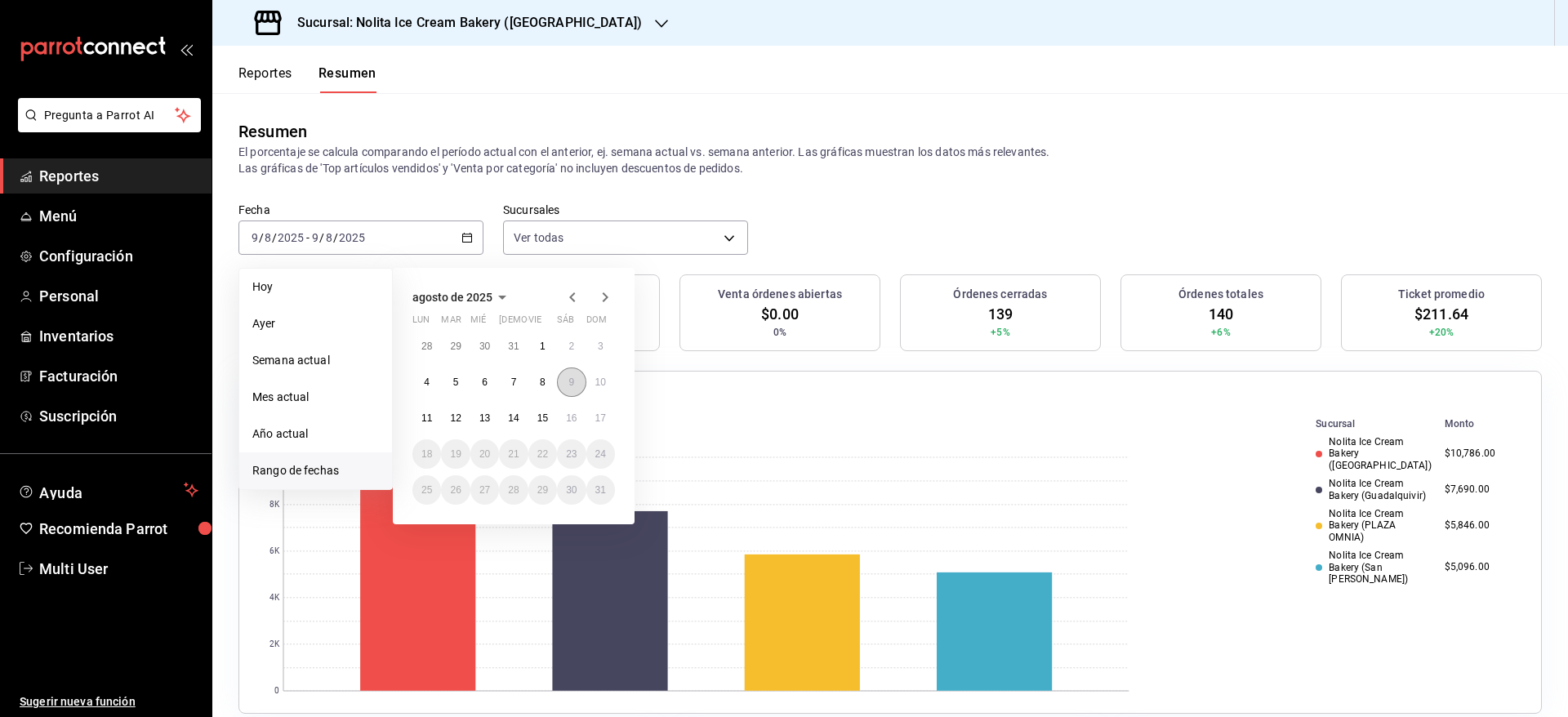
click at [577, 387] on button "9" at bounding box center [571, 382] width 29 height 30
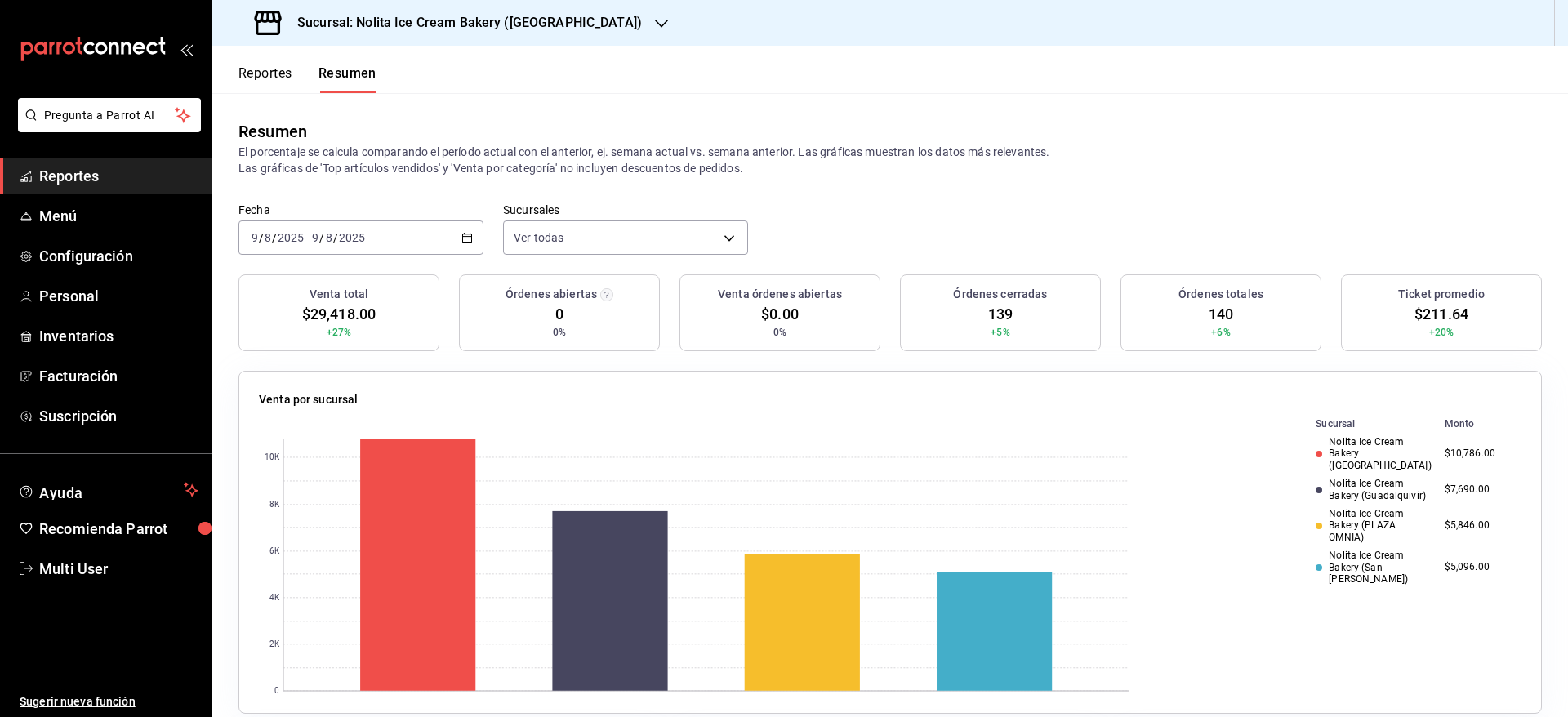
click at [419, 239] on div "[DATE] [DATE] - [DATE] [DATE]" at bounding box center [362, 237] width 245 height 34
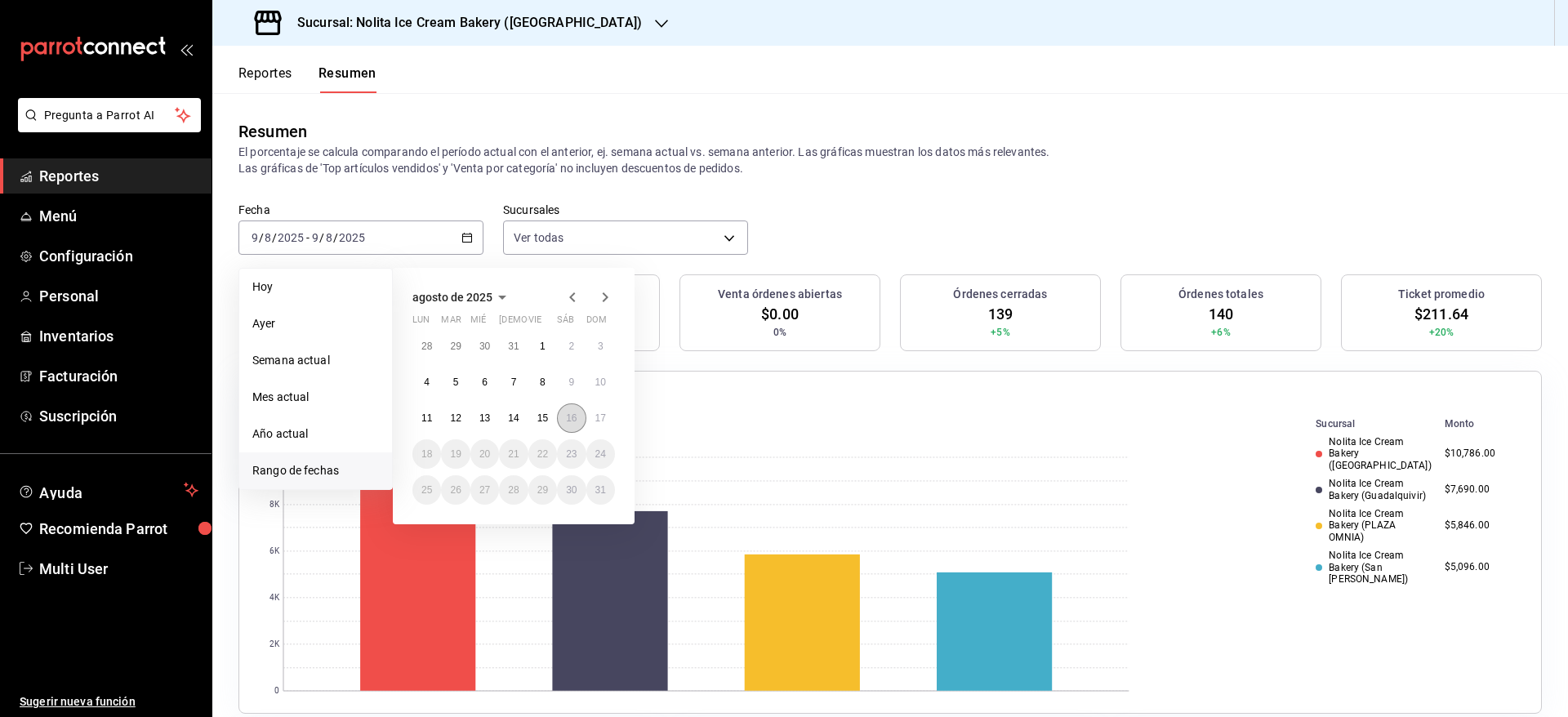
click at [569, 426] on button "16" at bounding box center [571, 418] width 29 height 30
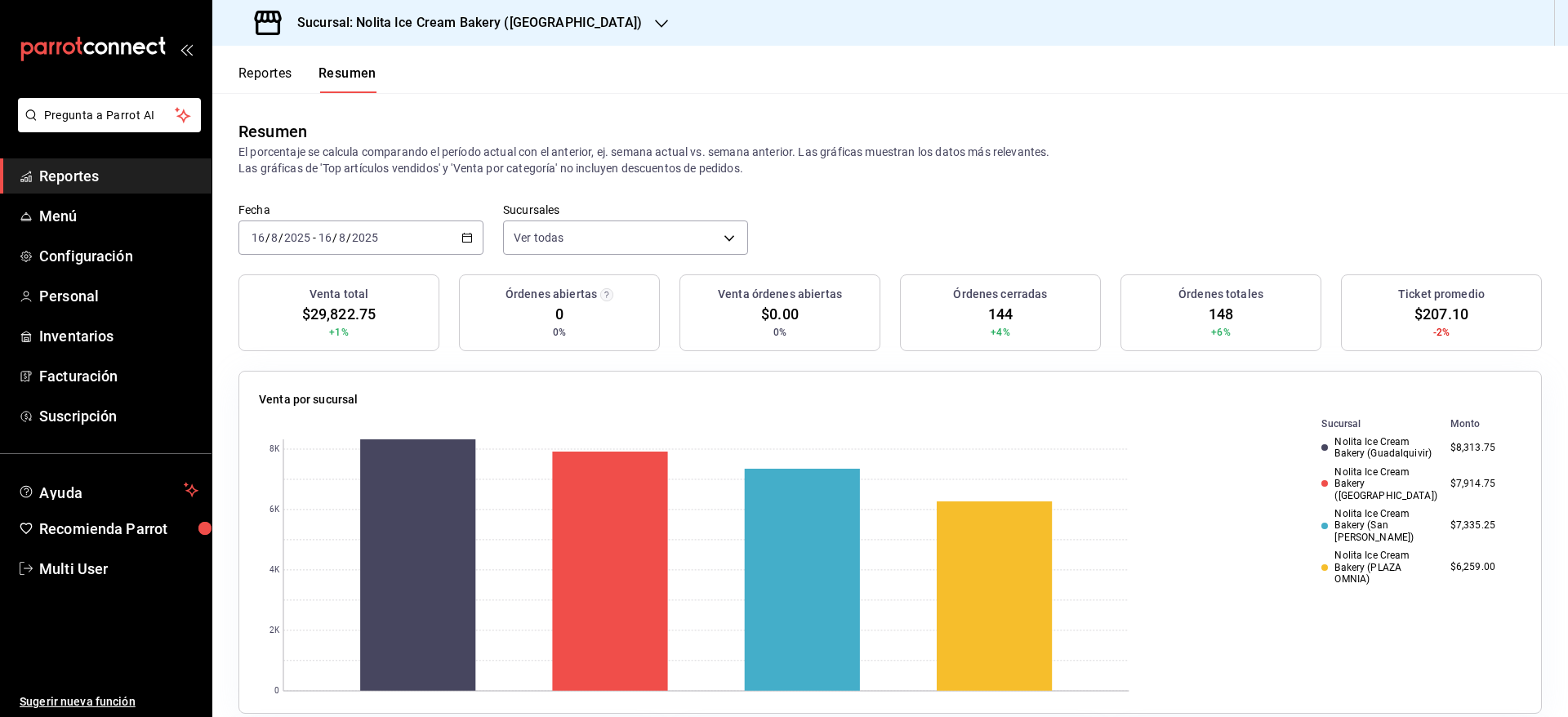
click at [372, 225] on div "[DATE] [DATE] - [DATE] [DATE]" at bounding box center [362, 237] width 245 height 34
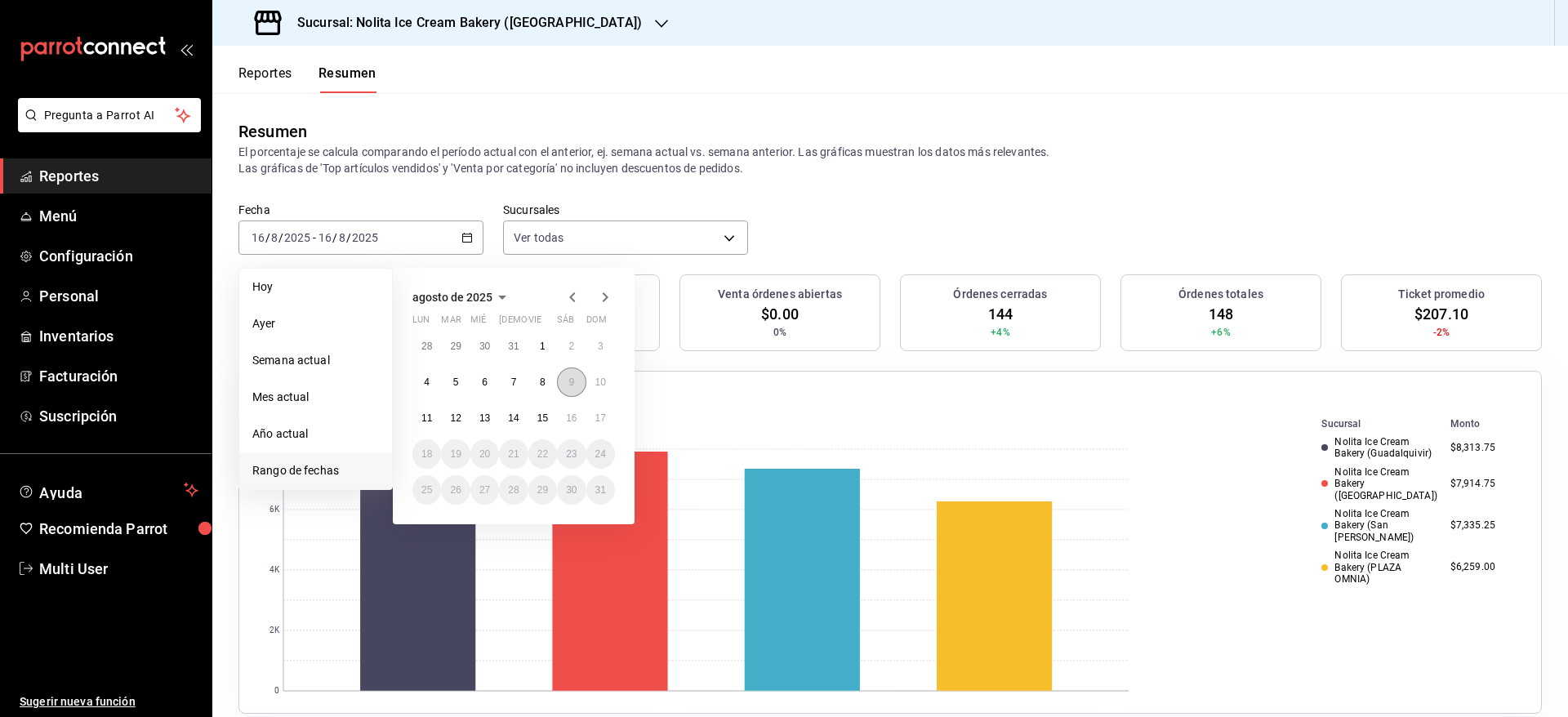
click at [571, 385] on abbr "9" at bounding box center [571, 382] width 6 height 11
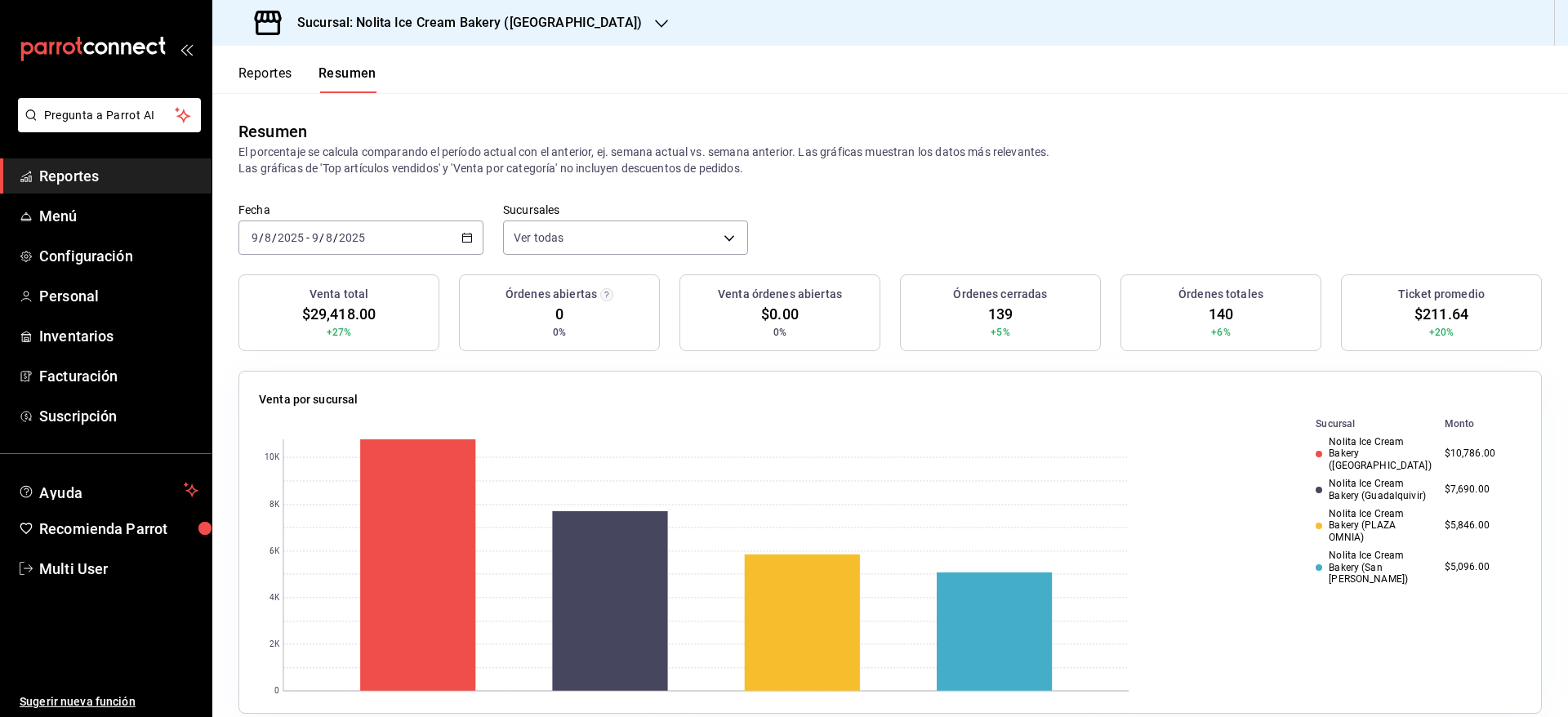
click at [386, 240] on div "[DATE] [DATE] - [DATE] [DATE]" at bounding box center [362, 237] width 245 height 34
click at [993, 206] on div "Fecha [DATE] [DATE] - [DATE] [DATE] Sucursales Ver todas [object Object],[objec…" at bounding box center [889, 238] width 1355 height 72
